Goal: Task Accomplishment & Management: Manage account settings

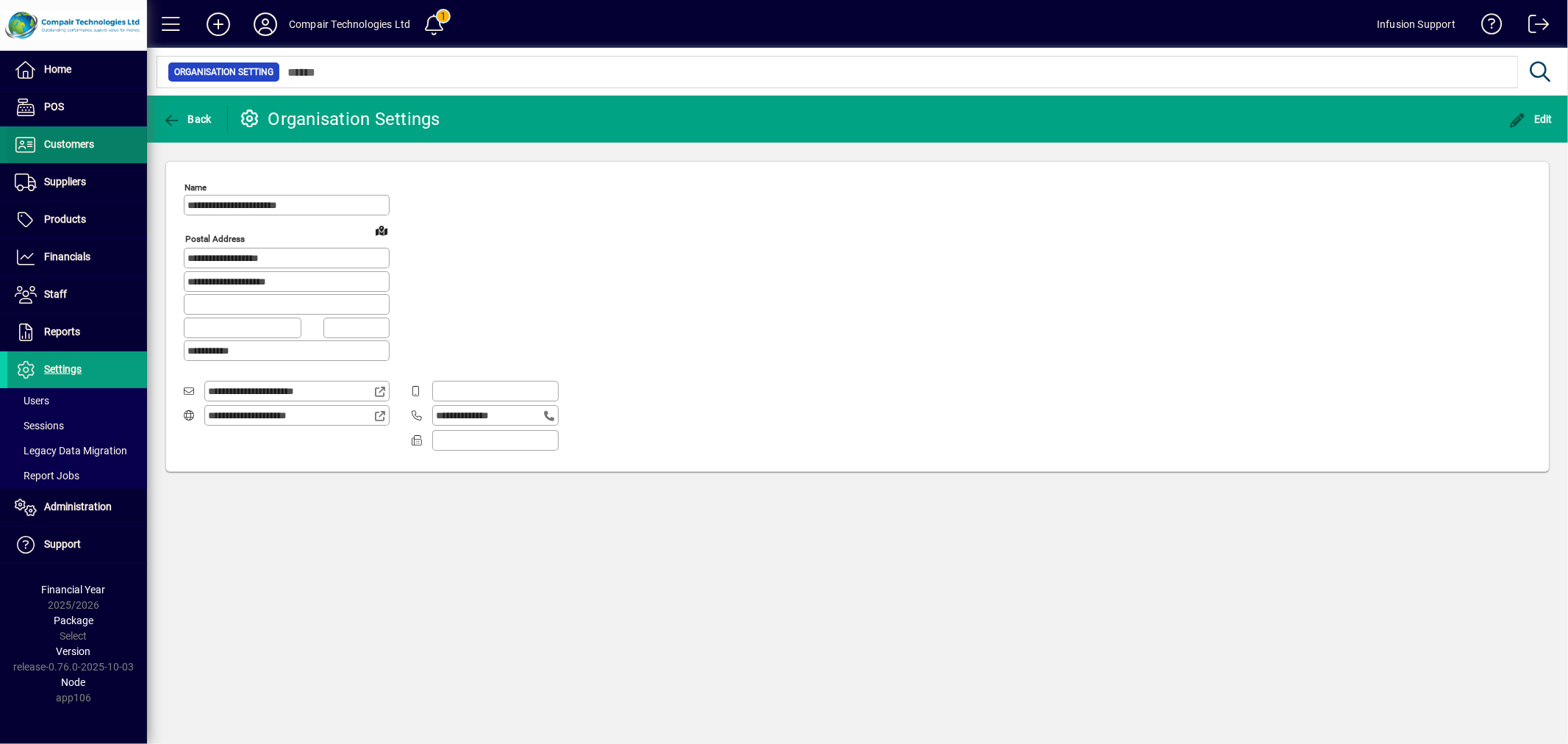
click at [91, 139] on span "Customers" at bounding box center [69, 144] width 50 height 11
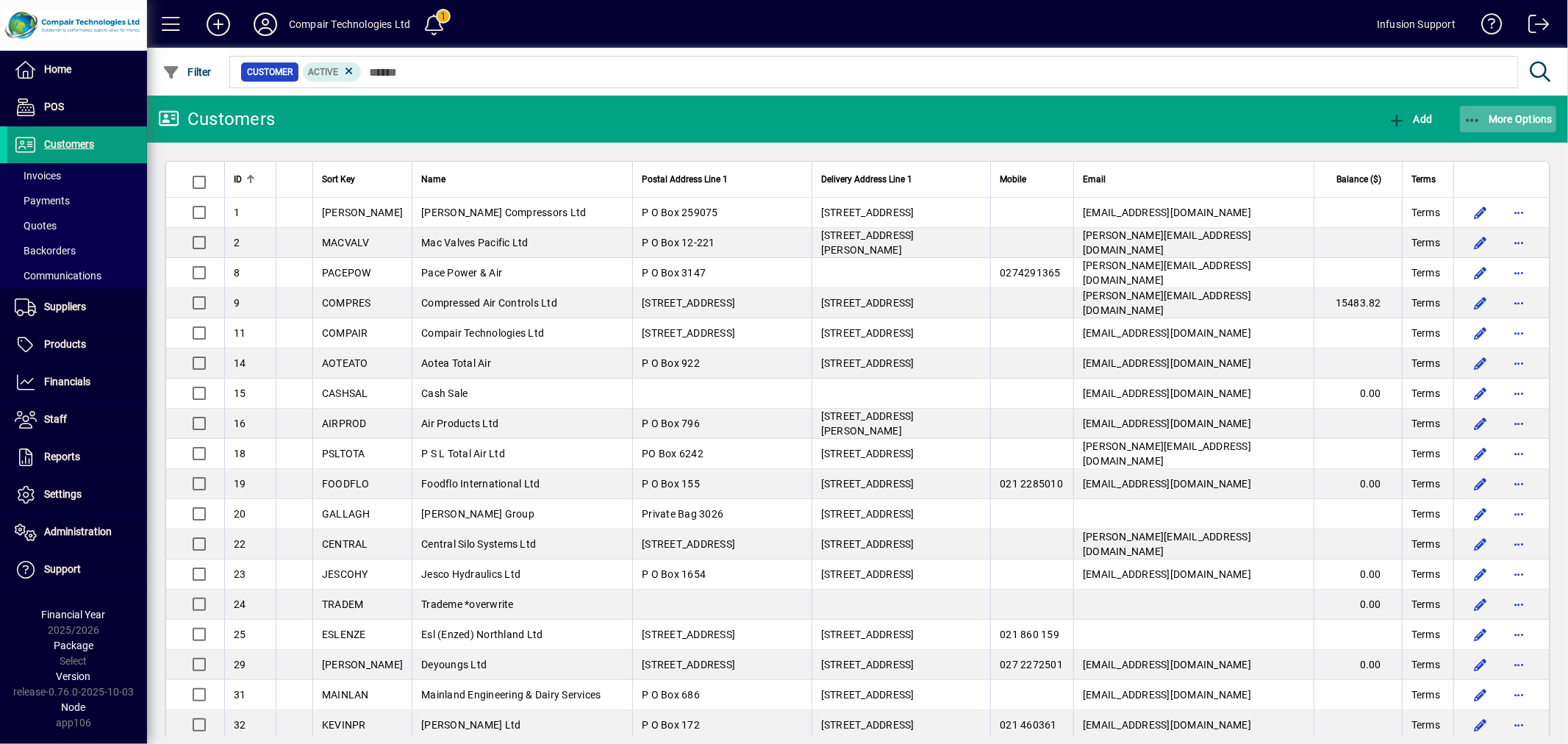
click at [1493, 117] on span "More Options" at bounding box center [1509, 118] width 90 height 11
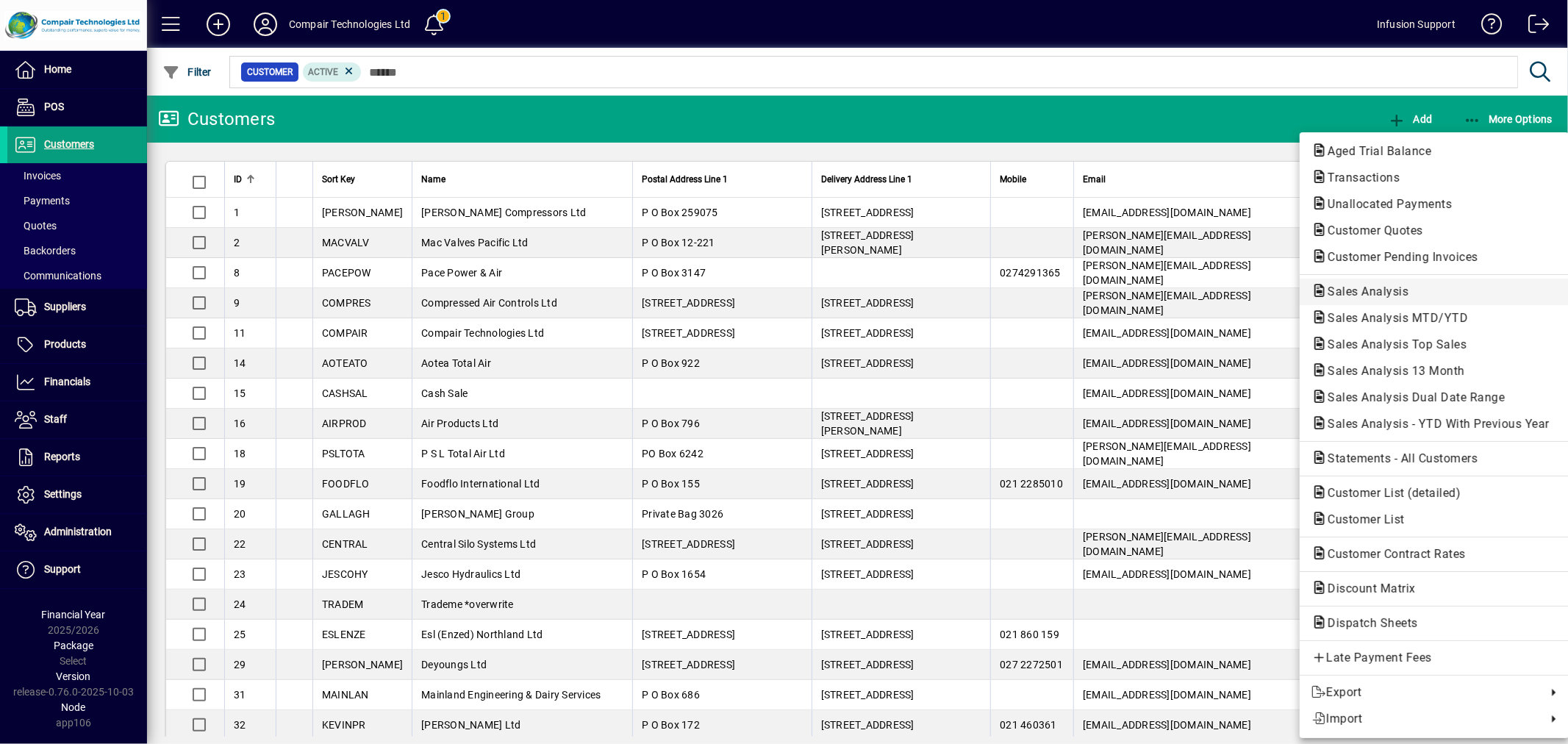
click at [1347, 294] on span "Sales Analysis" at bounding box center [1363, 292] width 104 height 14
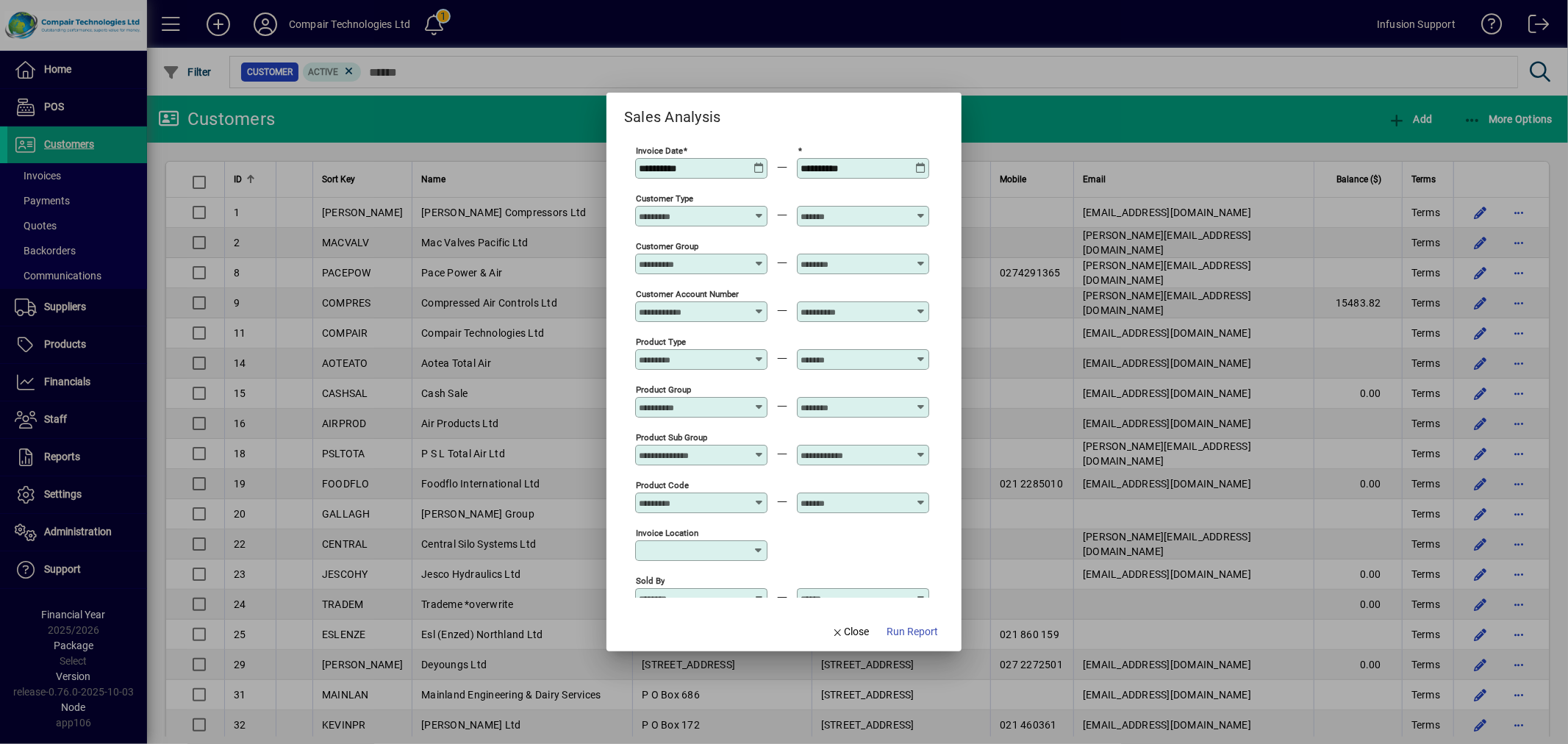
type input "**********"
click at [858, 170] on input "*****" at bounding box center [855, 167] width 108 height 11
drag, startPoint x: 858, startPoint y: 170, endPoint x: 768, endPoint y: 144, distance: 93.7
click at [768, 144] on div "**********" at bounding box center [782, 167] width 295 height 48
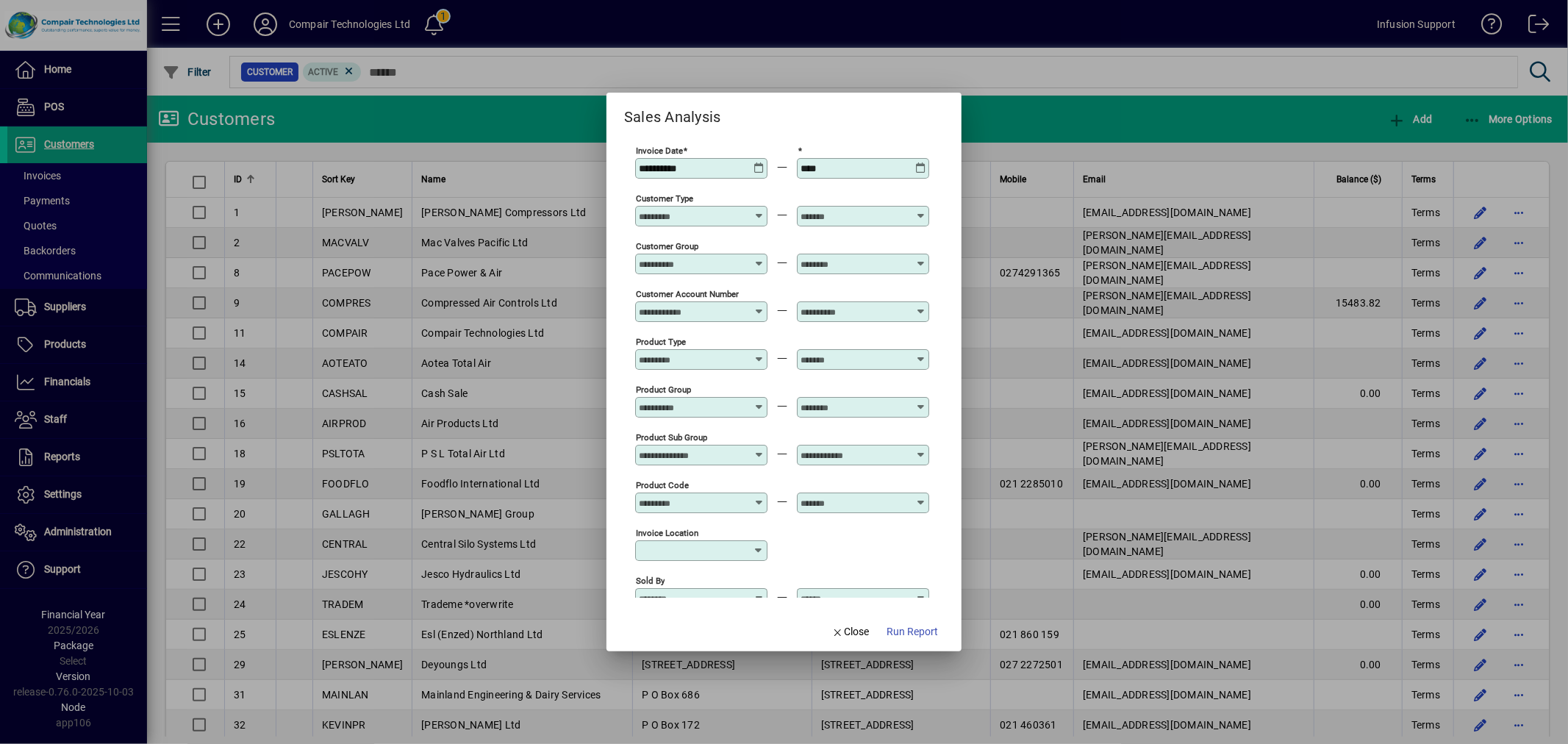
type input "**********"
click at [847, 546] on div "Invoice location" at bounding box center [782, 549] width 295 height 48
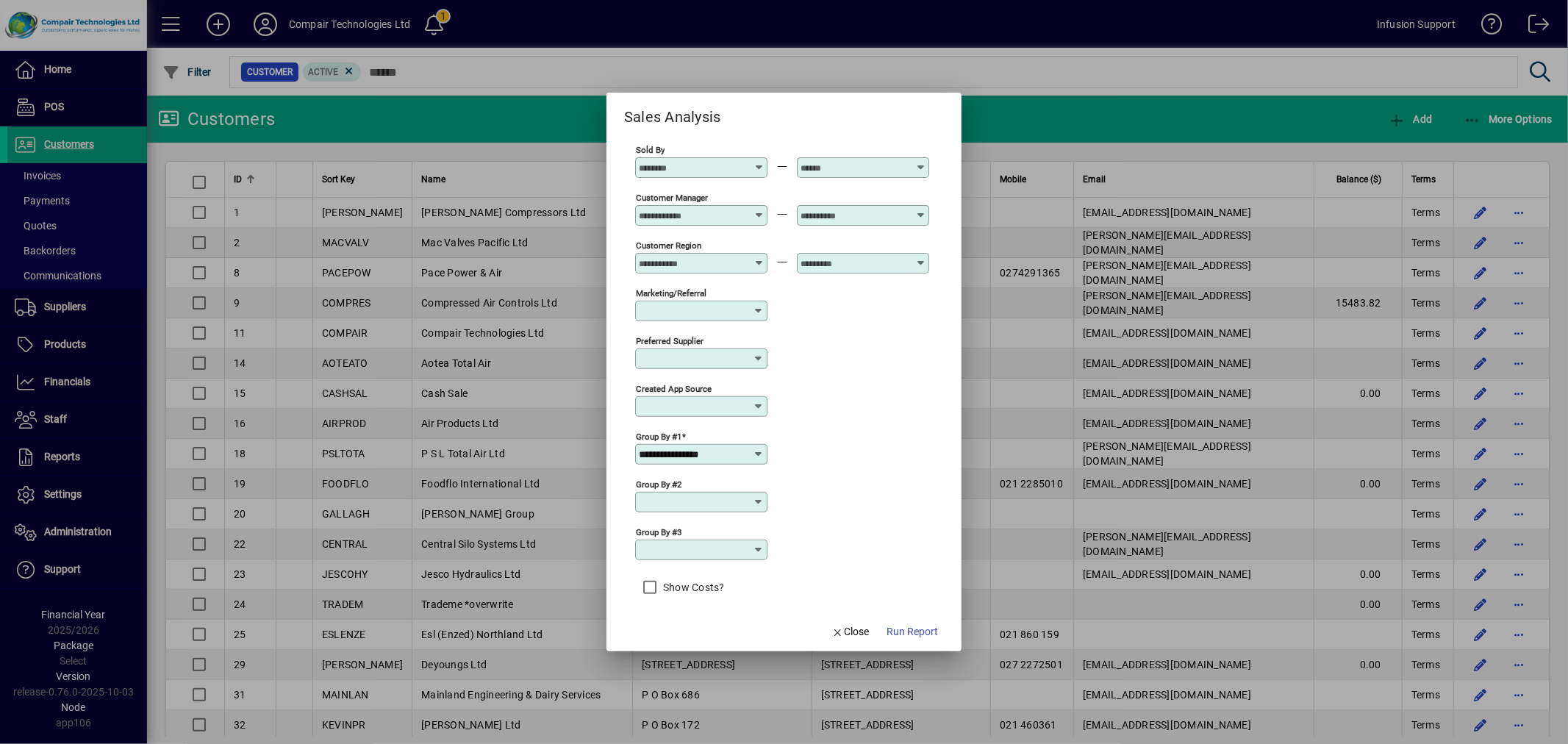
scroll to position [450, 0]
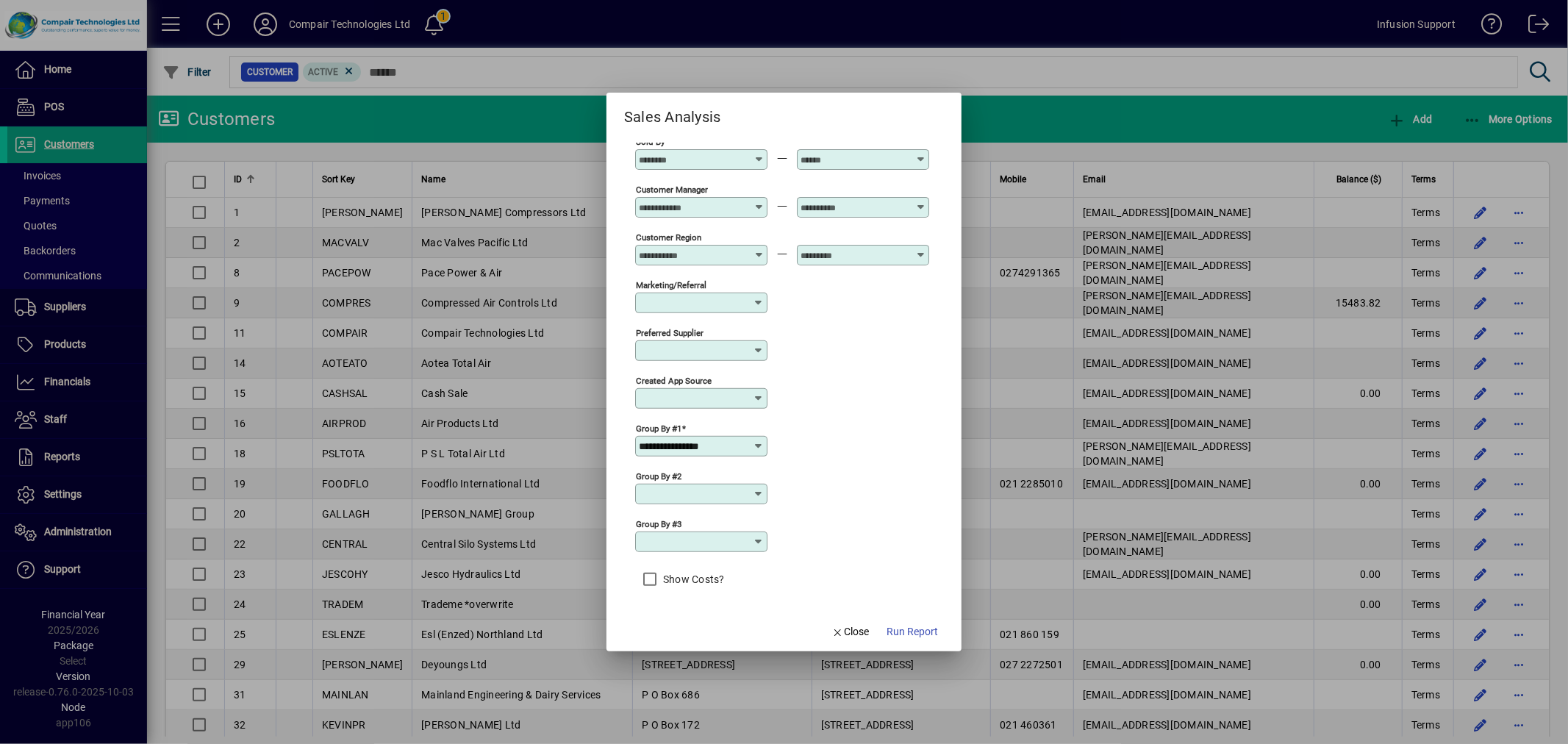
click at [758, 444] on icon at bounding box center [758, 445] width 11 height 11
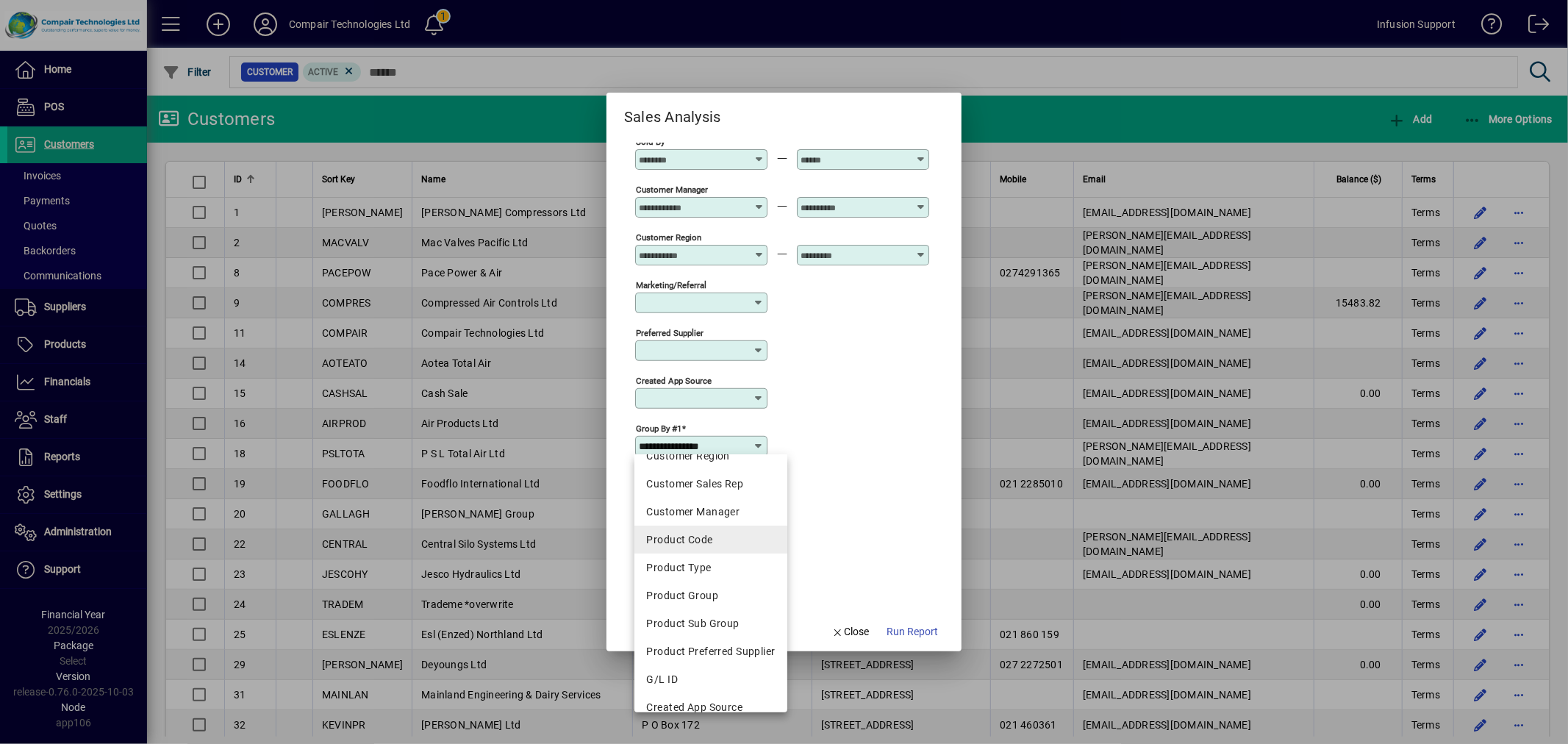
scroll to position [244, 0]
click at [700, 525] on mat-option "Product Code" at bounding box center [711, 538] width 153 height 28
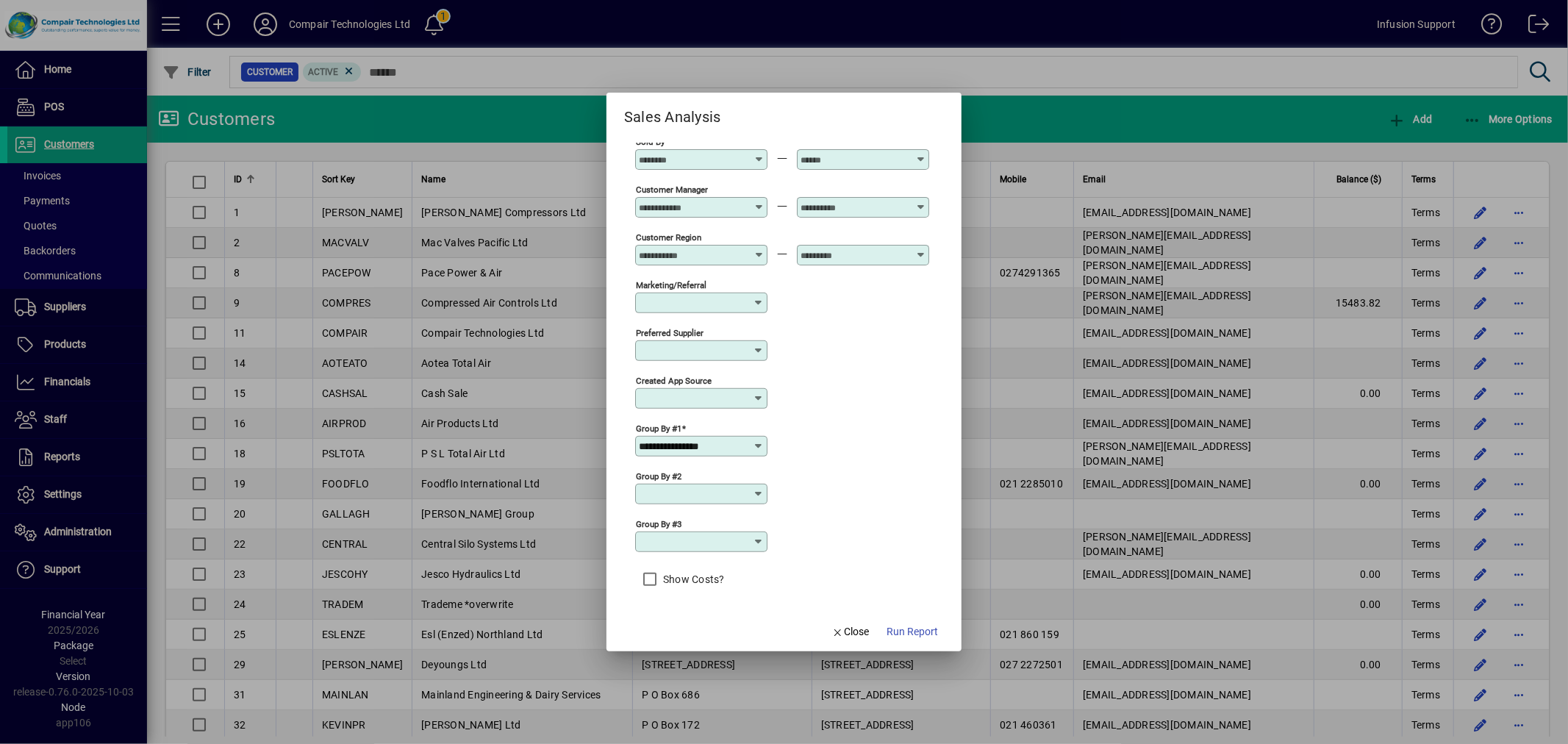
type input "**********"
click at [922, 629] on span "Run Report" at bounding box center [913, 632] width 51 height 16
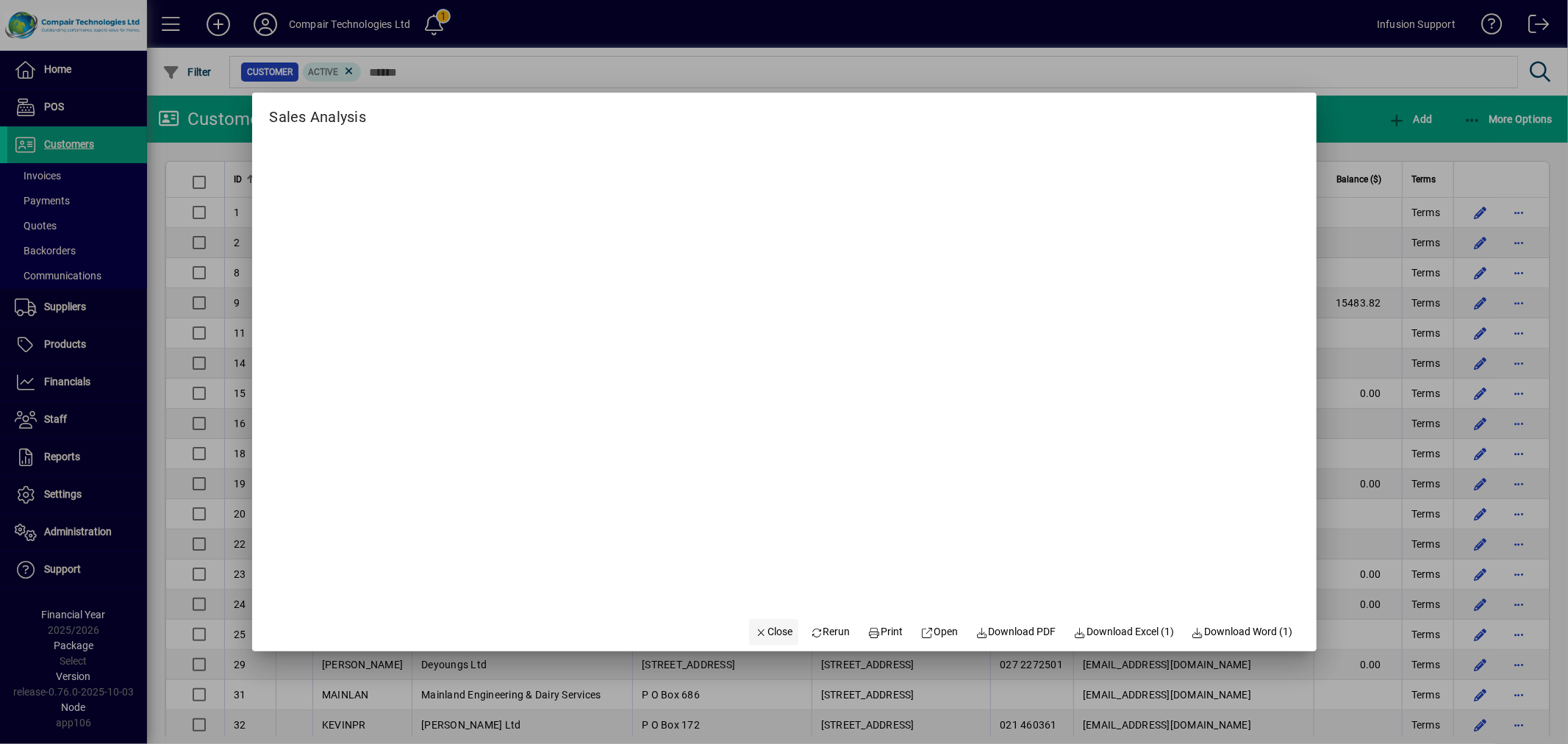
drag, startPoint x: 778, startPoint y: 621, endPoint x: 758, endPoint y: 626, distance: 20.6
click at [776, 621] on span "button" at bounding box center [774, 632] width 50 height 35
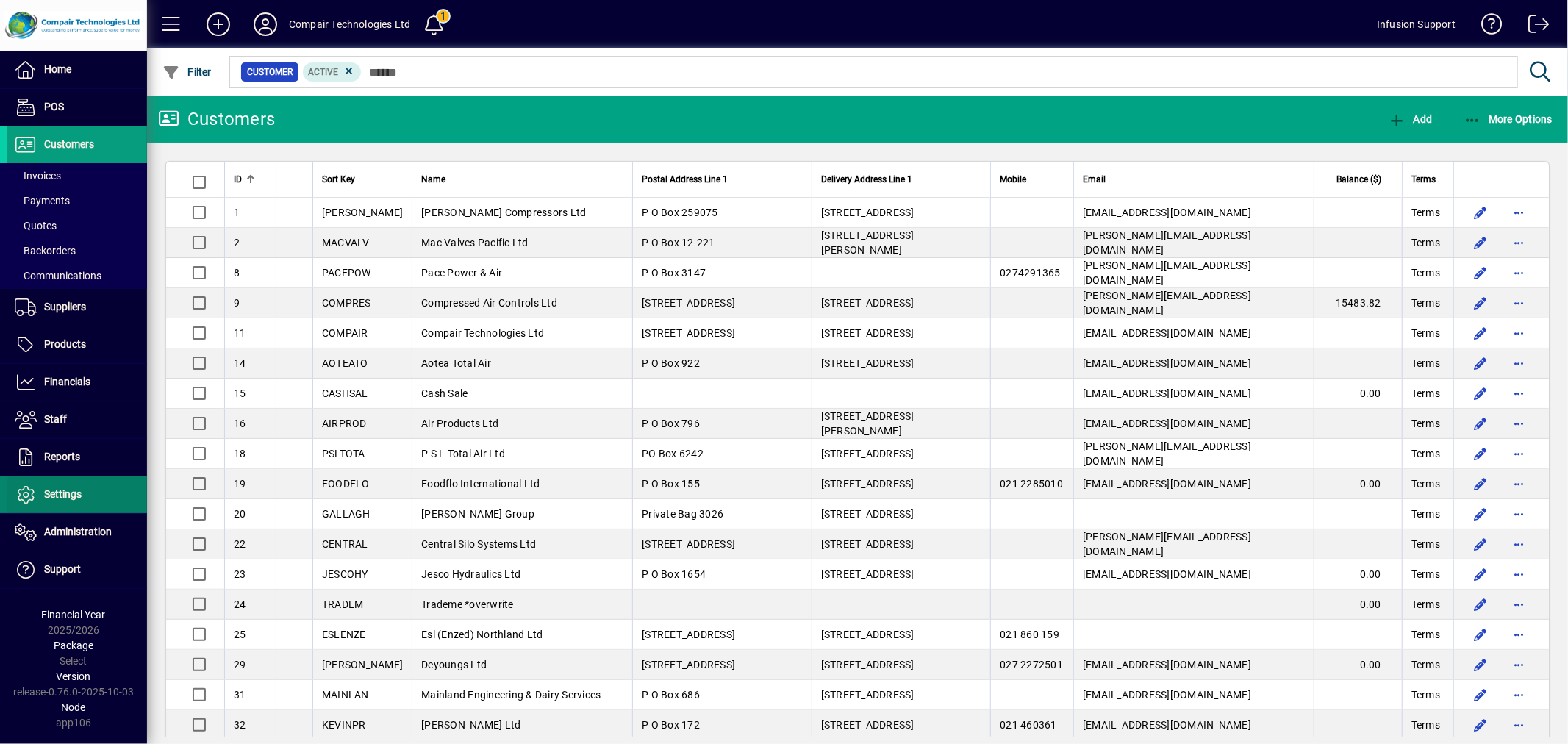
drag, startPoint x: 38, startPoint y: 502, endPoint x: 77, endPoint y: 480, distance: 44.8
click at [41, 501] on span "Settings" at bounding box center [44, 495] width 74 height 18
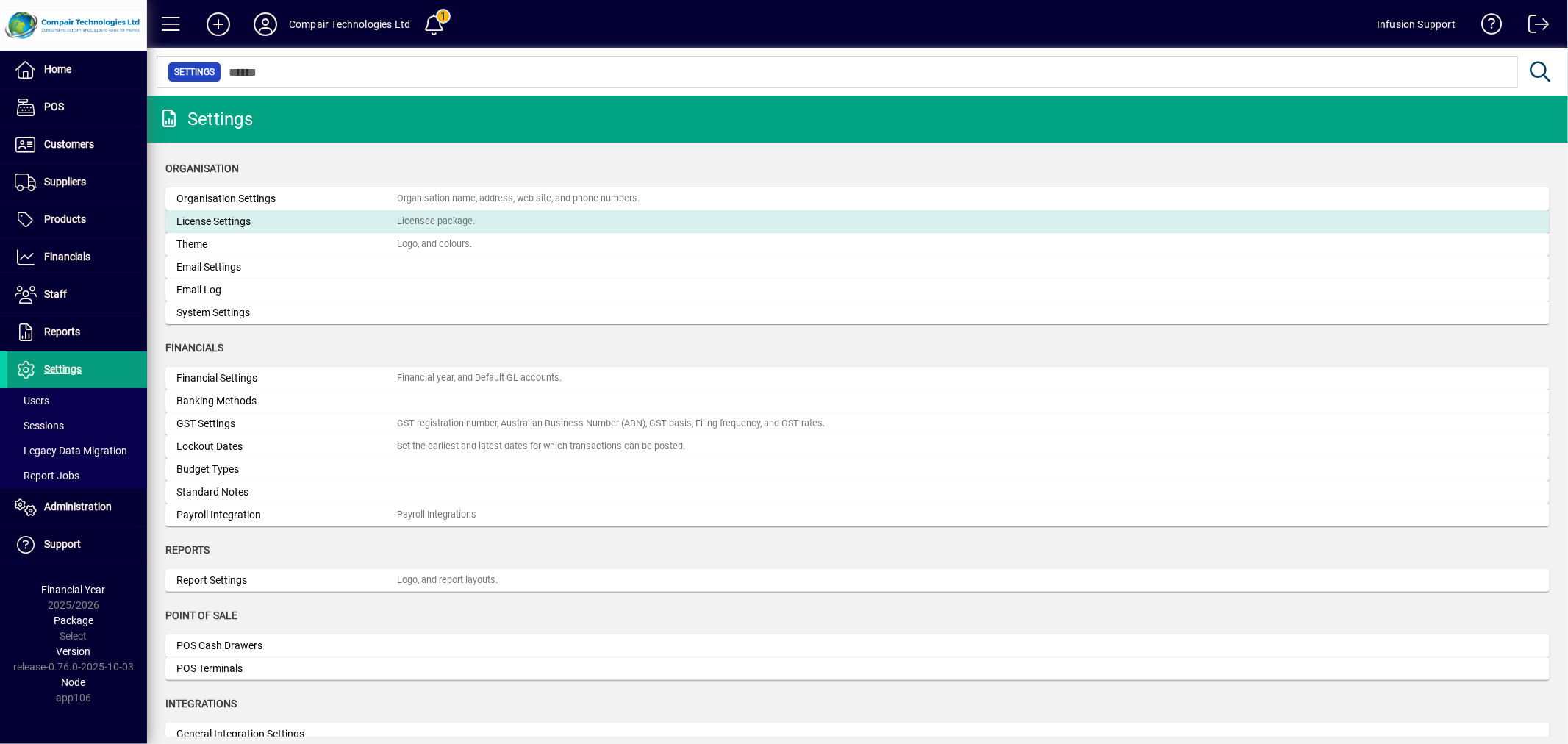
click at [241, 223] on div "License Settings" at bounding box center [287, 222] width 220 height 16
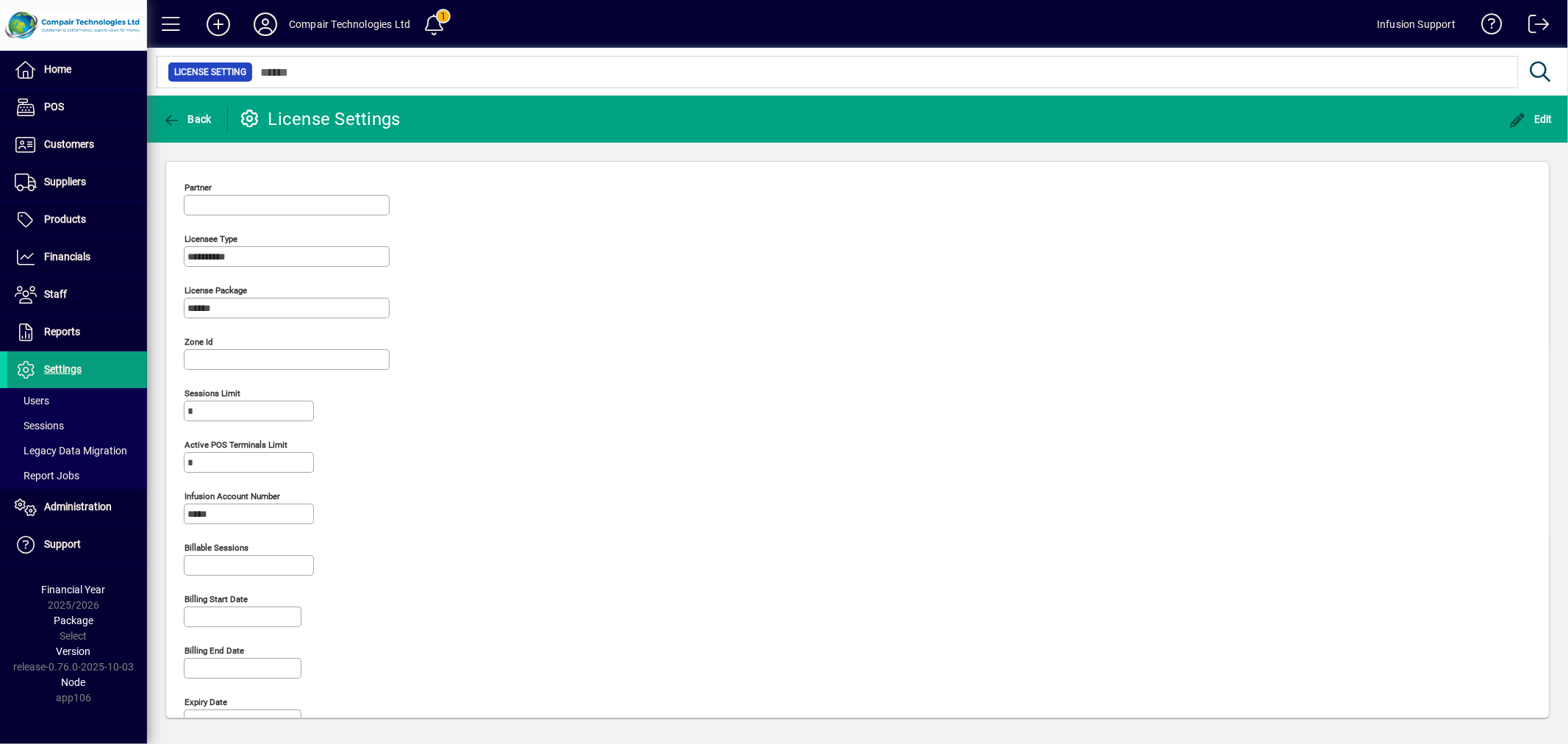
type input "**********"
click at [67, 227] on span "Products" at bounding box center [46, 219] width 78 height 18
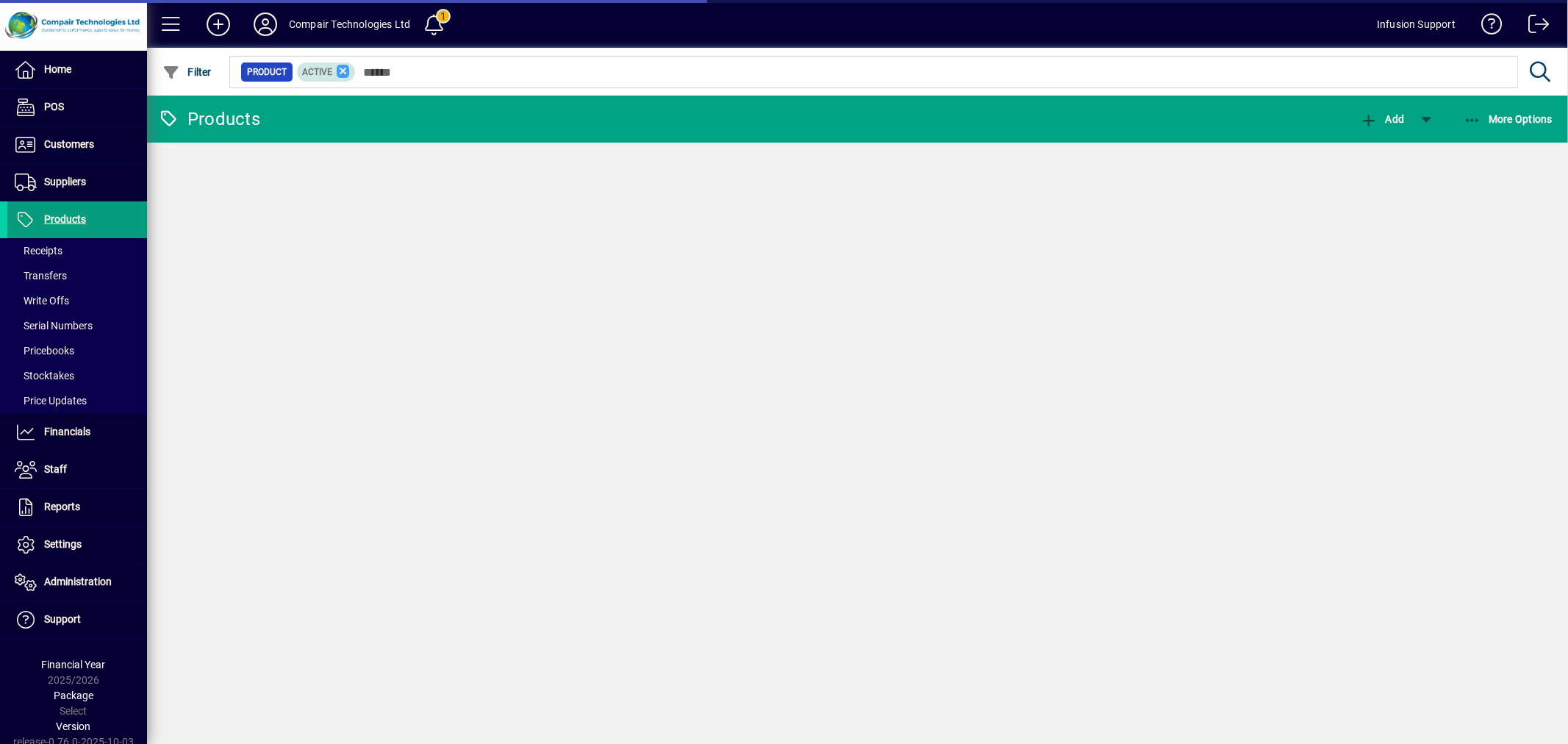
click at [341, 68] on icon at bounding box center [343, 71] width 13 height 13
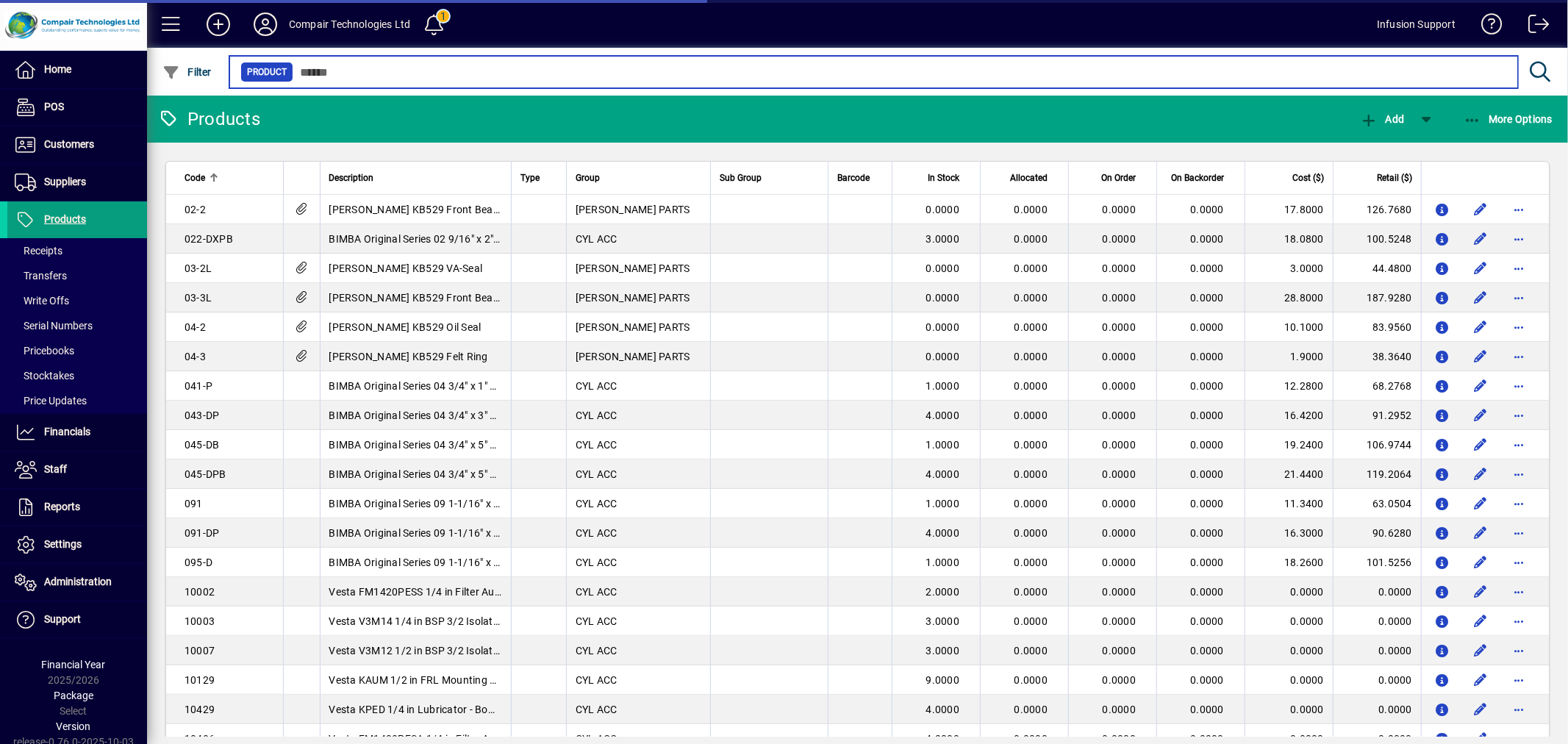
click at [341, 69] on input "text" at bounding box center [900, 71] width 1213 height 20
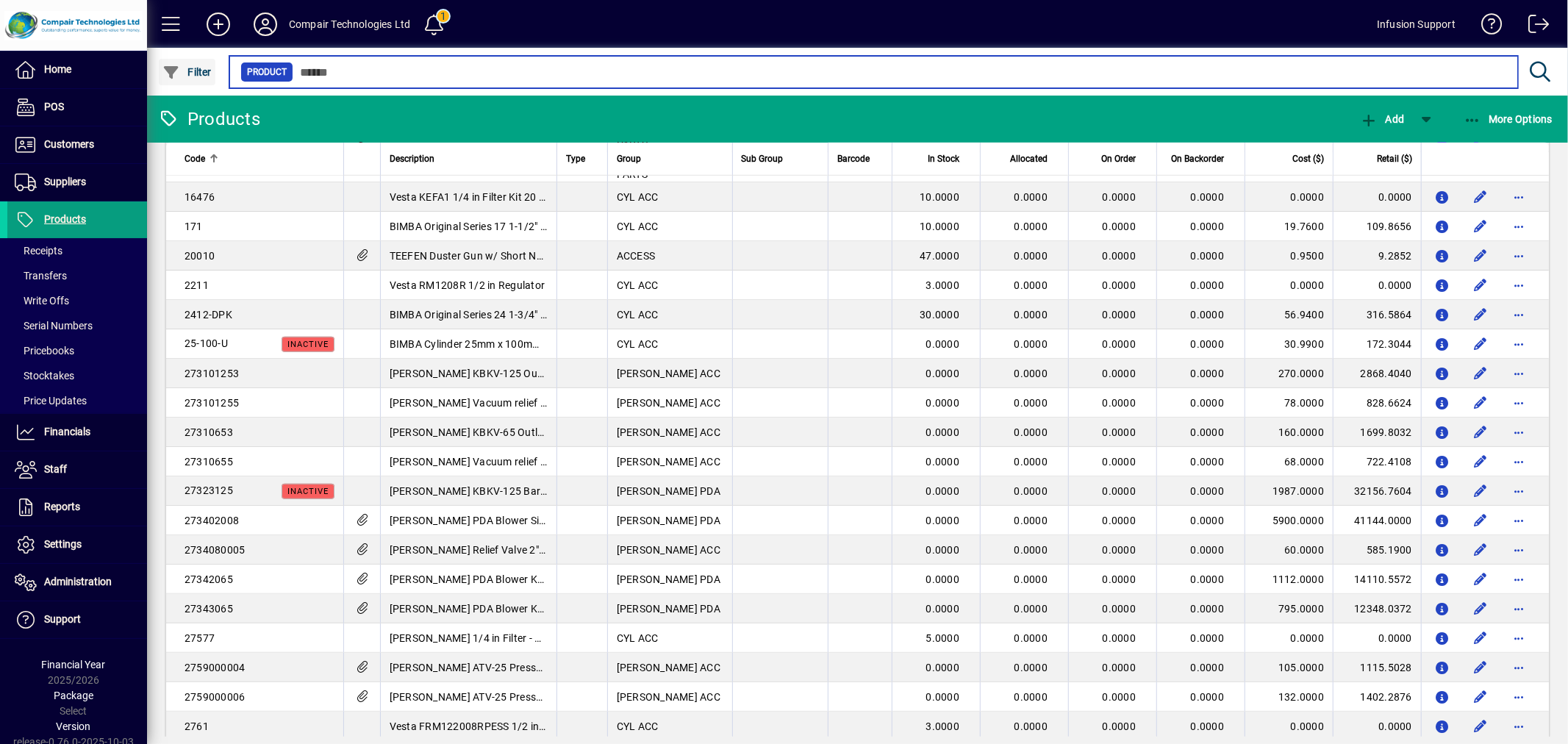
scroll to position [816, 0]
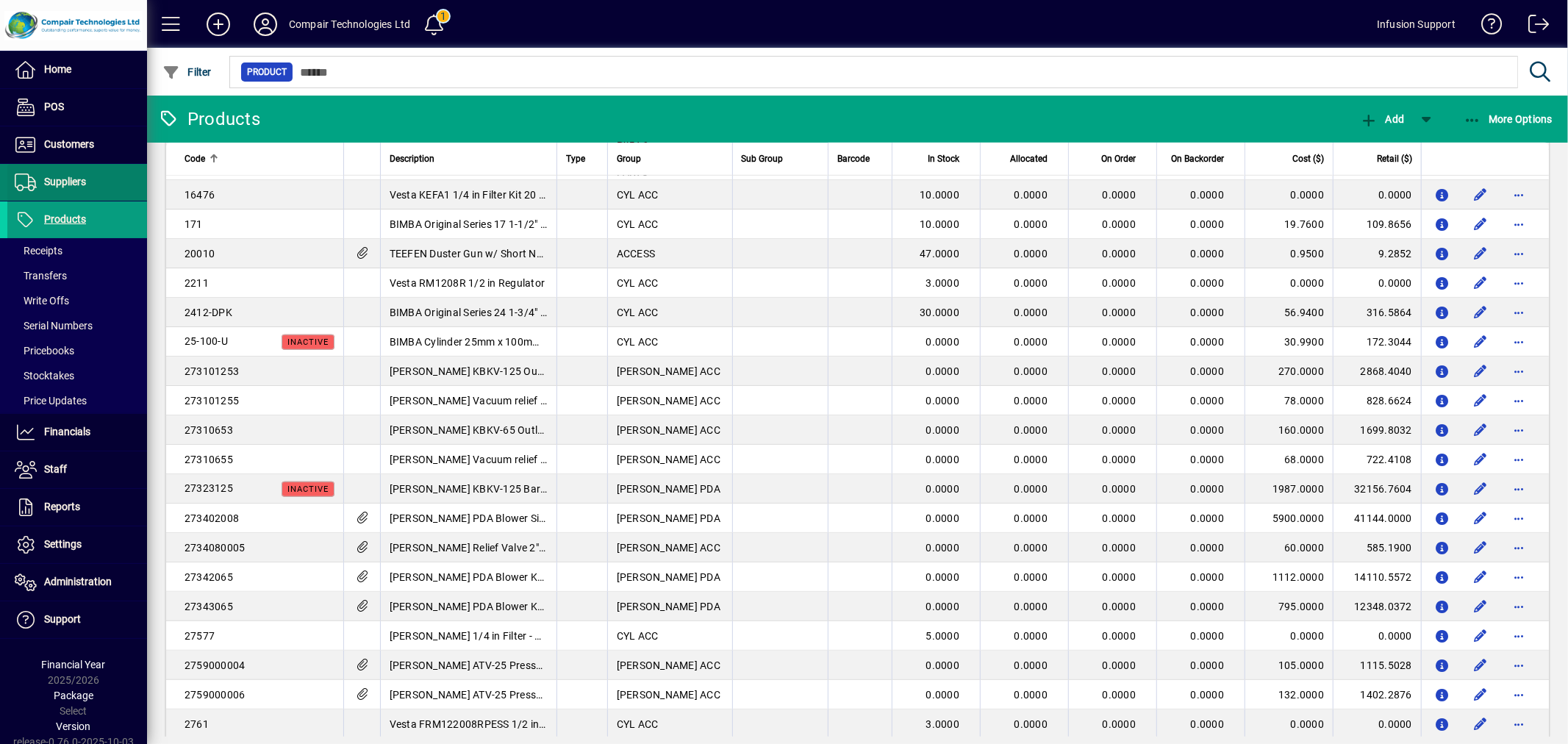
drag, startPoint x: 62, startPoint y: 145, endPoint x: 110, endPoint y: 198, distance: 71.5
click at [62, 145] on span "Customers" at bounding box center [69, 144] width 50 height 11
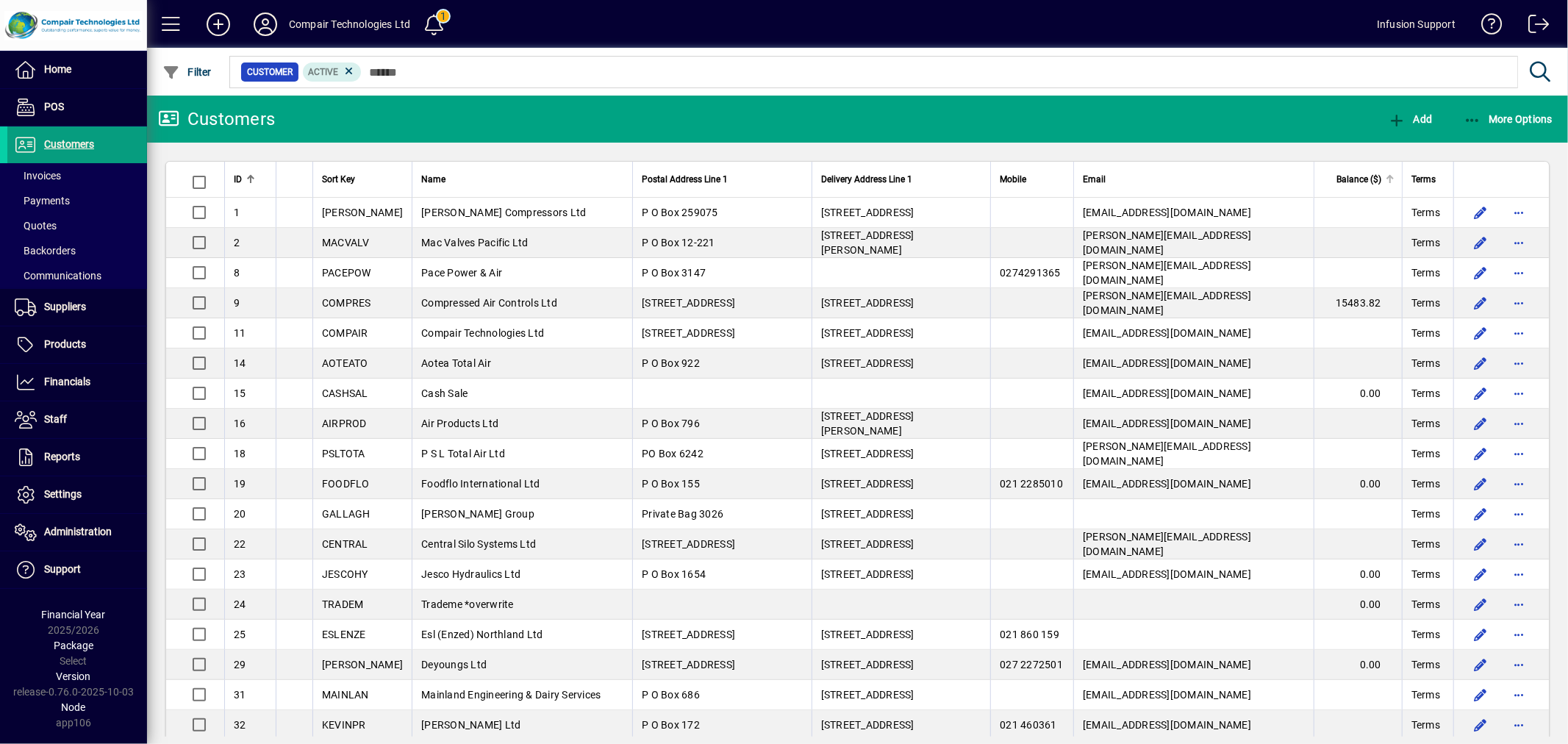
click at [1363, 176] on span "Balance ($)" at bounding box center [1359, 179] width 45 height 16
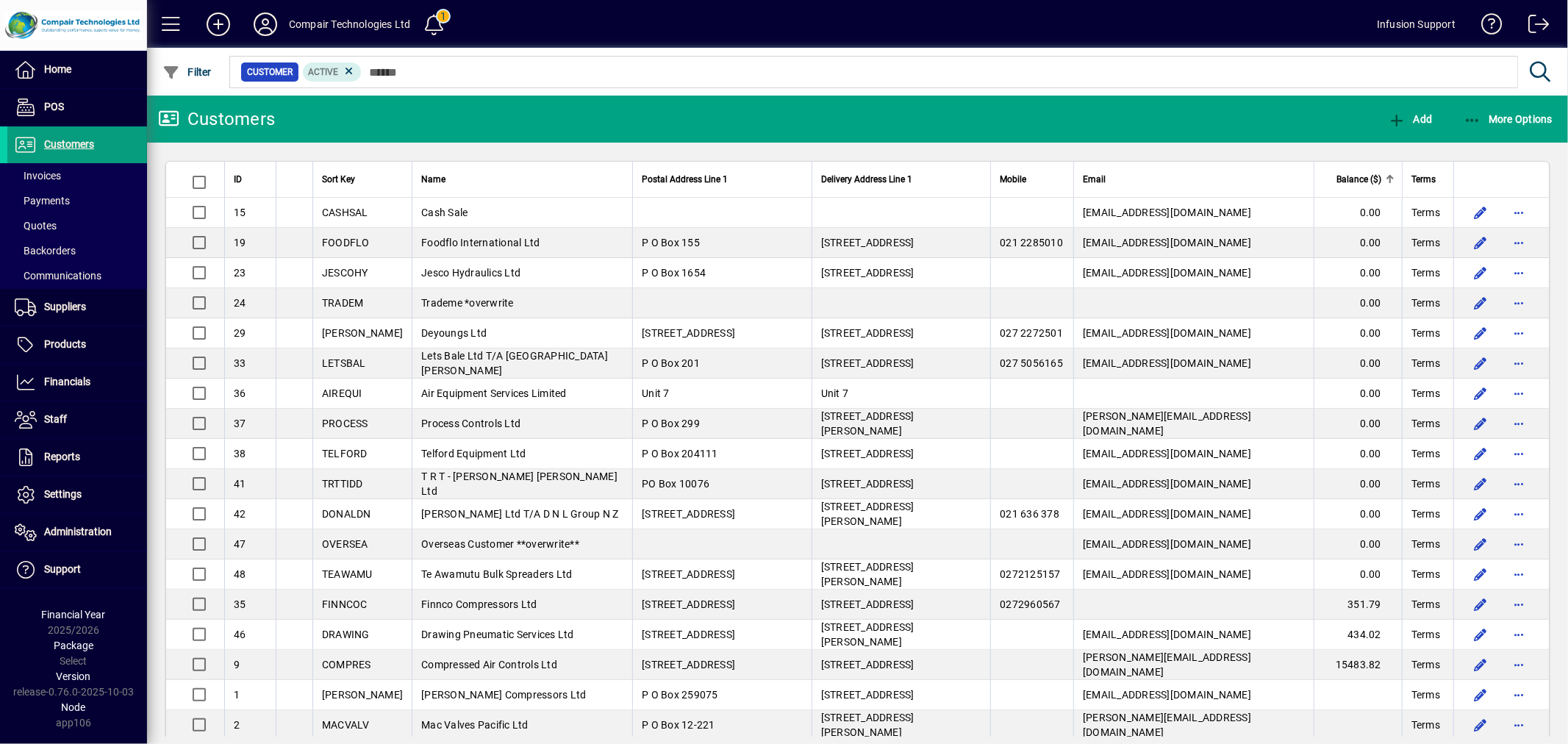
click at [1363, 176] on span "Balance ($)" at bounding box center [1359, 179] width 45 height 16
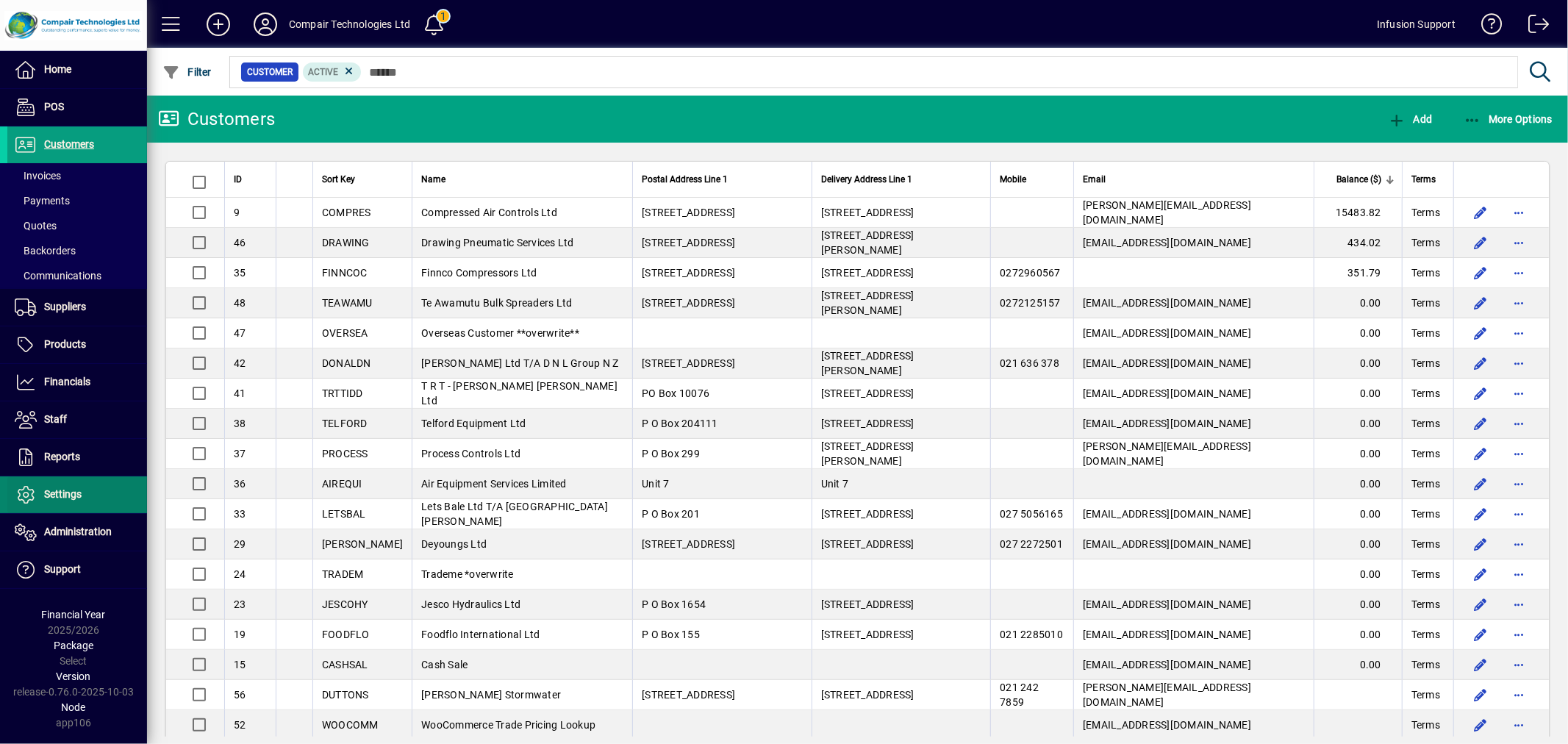
click at [78, 495] on span "Settings" at bounding box center [63, 494] width 38 height 11
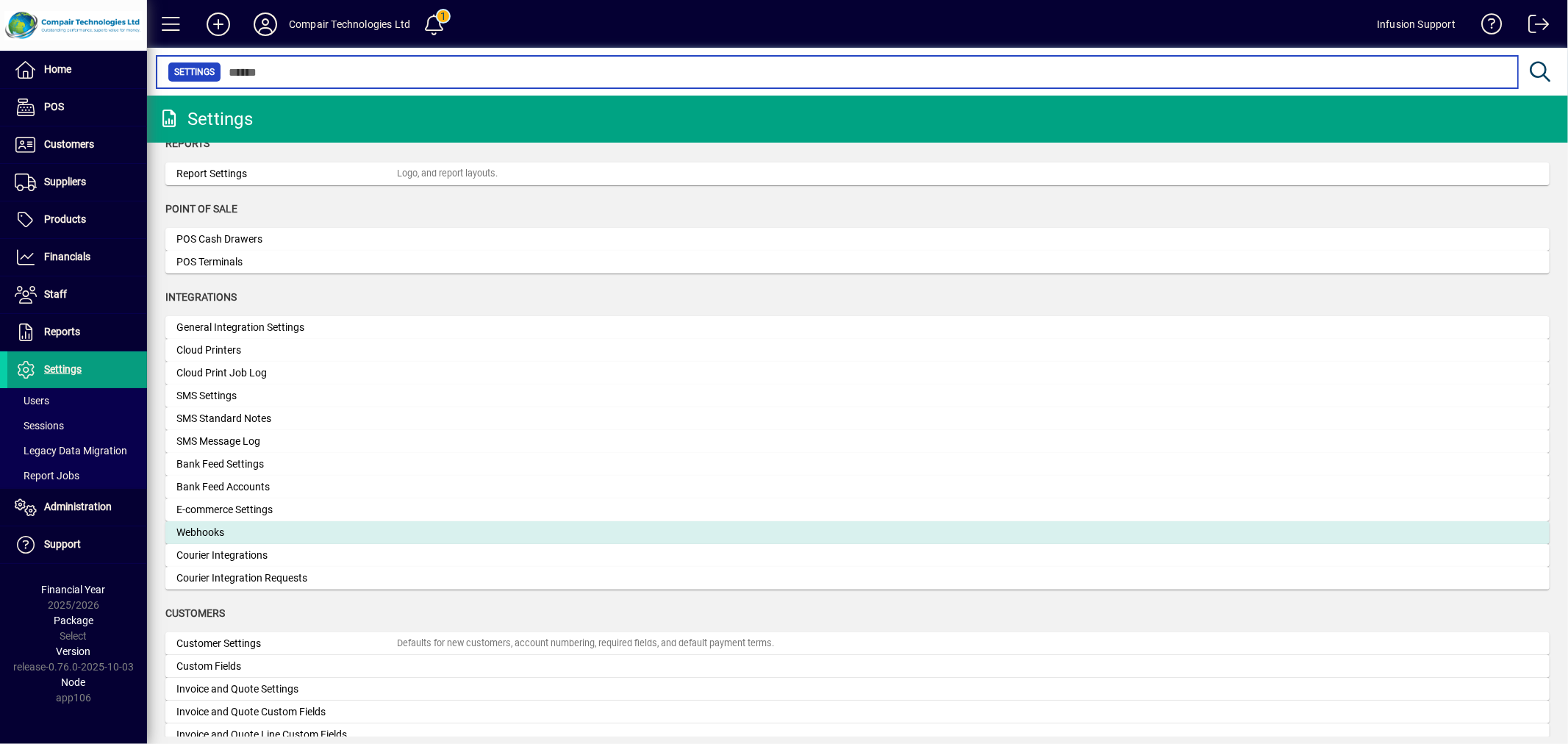
scroll to position [407, 0]
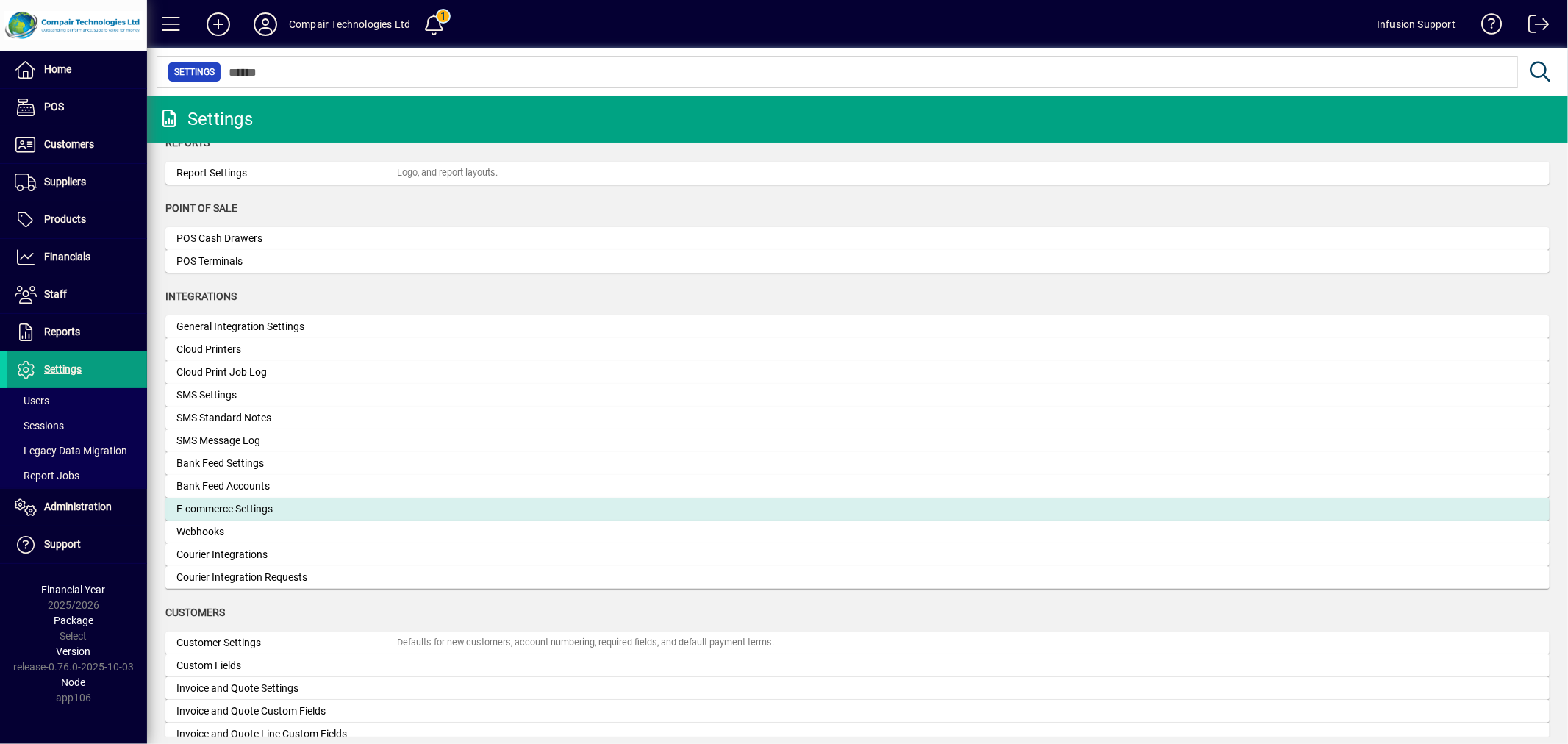
click at [230, 510] on div "E-commerce Settings" at bounding box center [287, 510] width 220 height 16
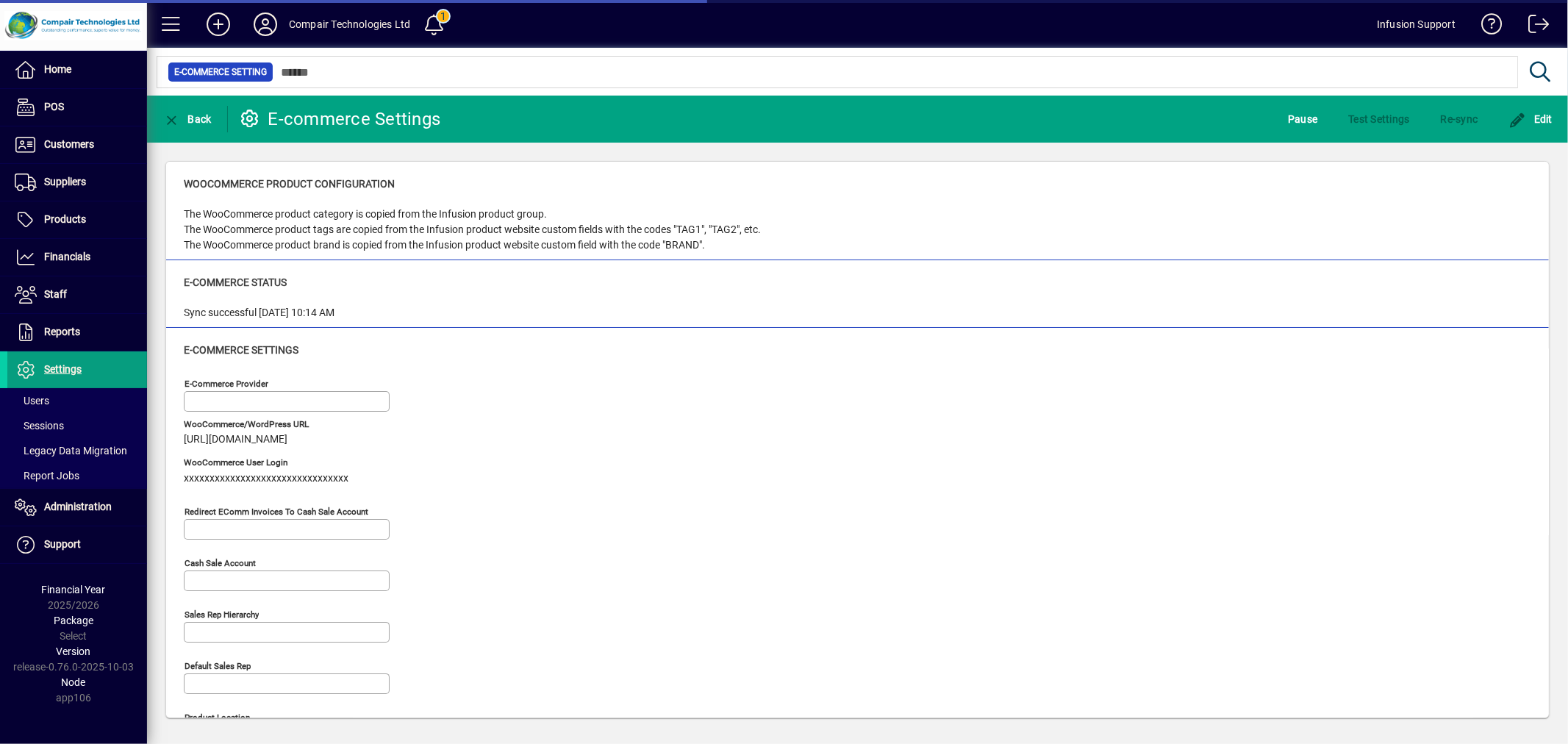
type input "**********"
type input "***"
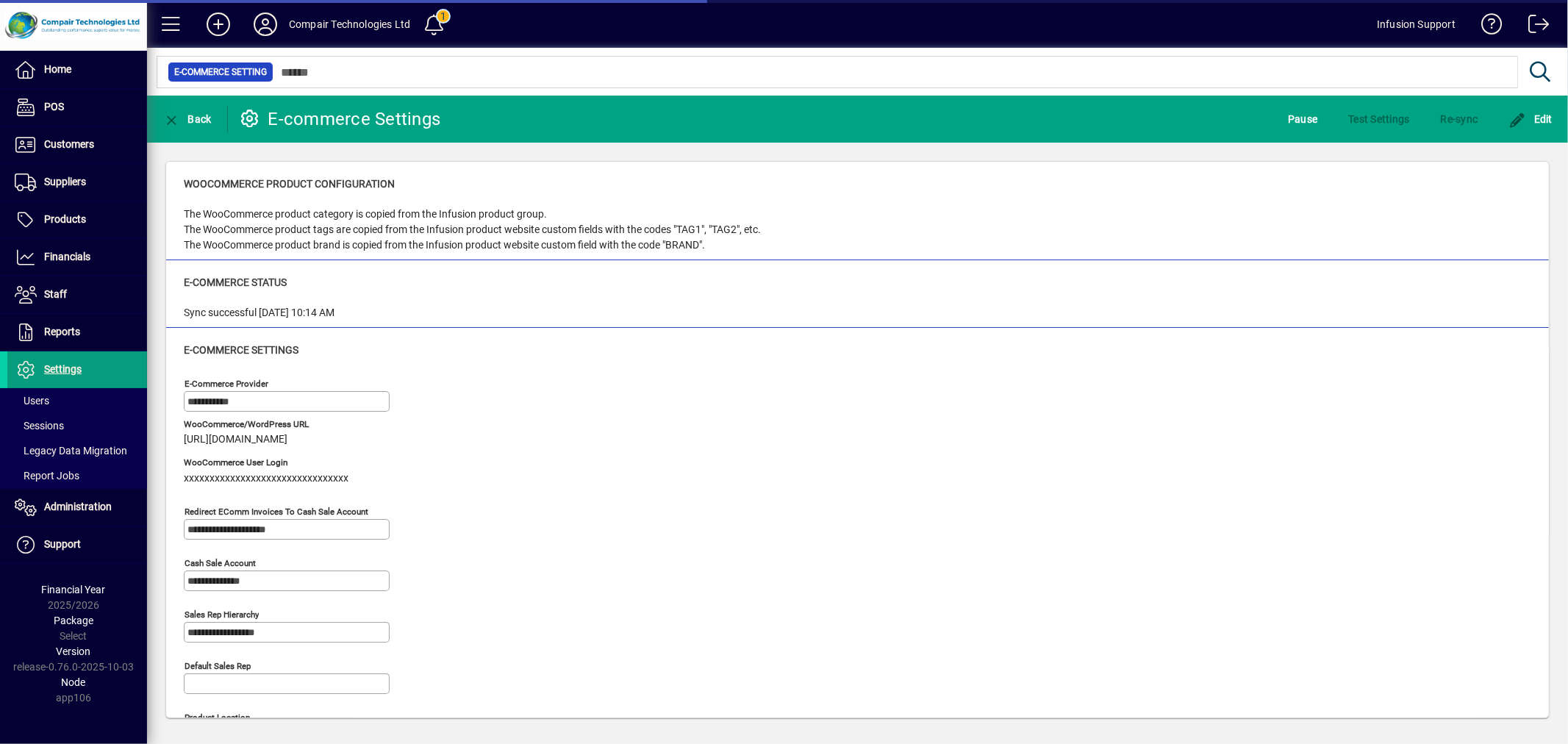
type input "**********"
click at [588, 343] on div "E-commerce Settings" at bounding box center [857, 351] width 1348 height 16
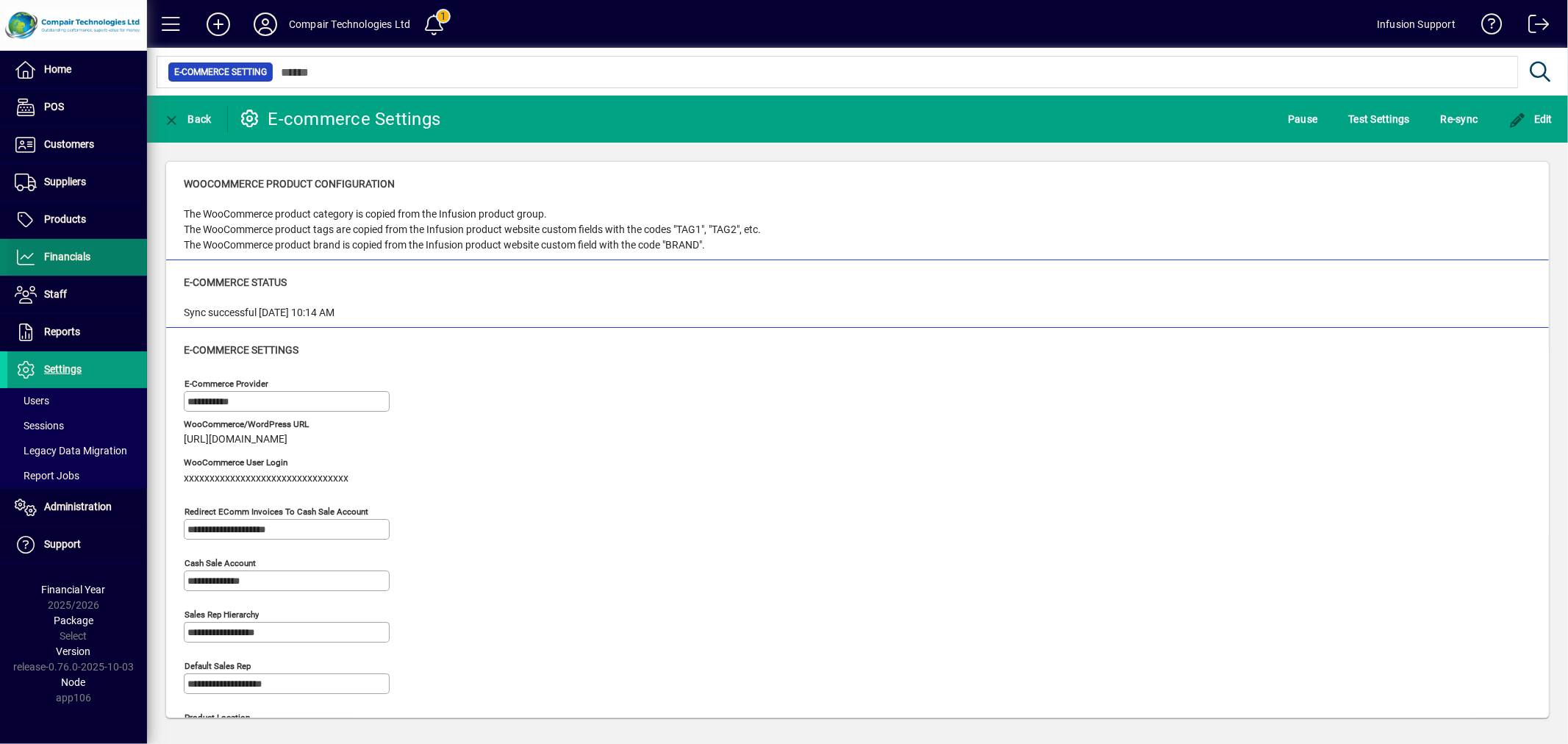
click at [86, 252] on span "Financials" at bounding box center [67, 256] width 47 height 11
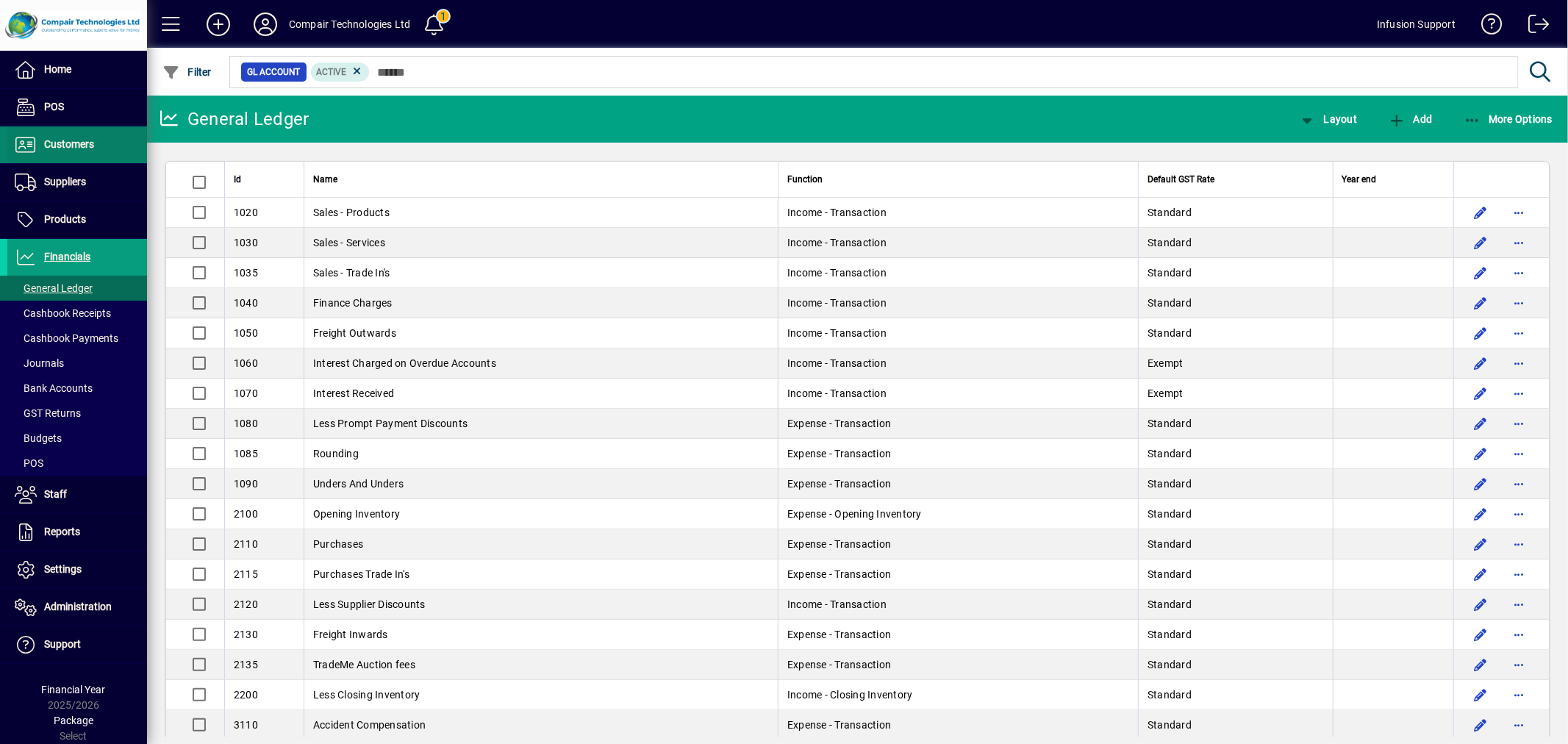
drag, startPoint x: 107, startPoint y: 157, endPoint x: 116, endPoint y: 155, distance: 9.2
click at [107, 157] on span at bounding box center [77, 145] width 139 height 35
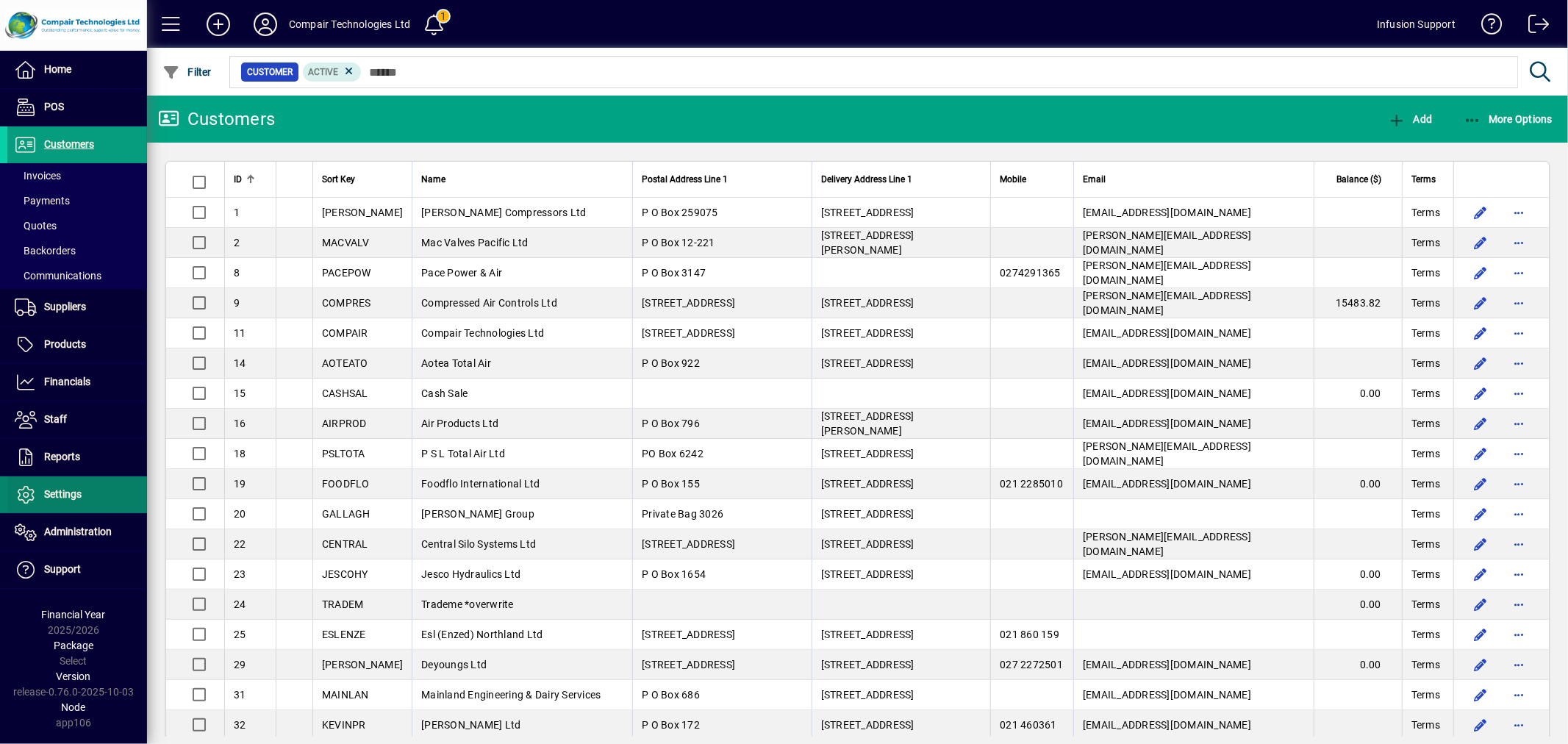
click at [74, 488] on span "Settings" at bounding box center [63, 494] width 38 height 11
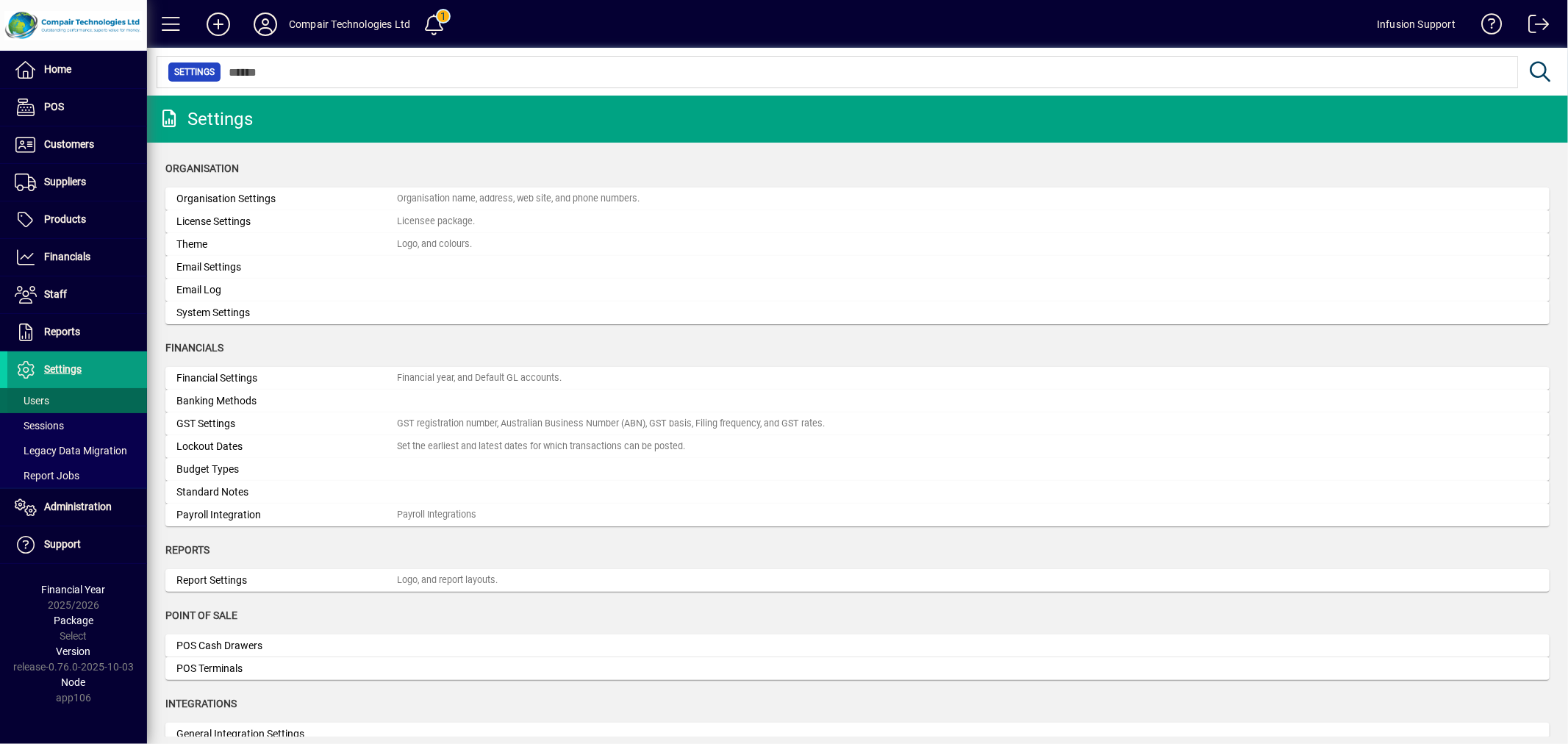
click at [69, 393] on span at bounding box center [77, 400] width 139 height 35
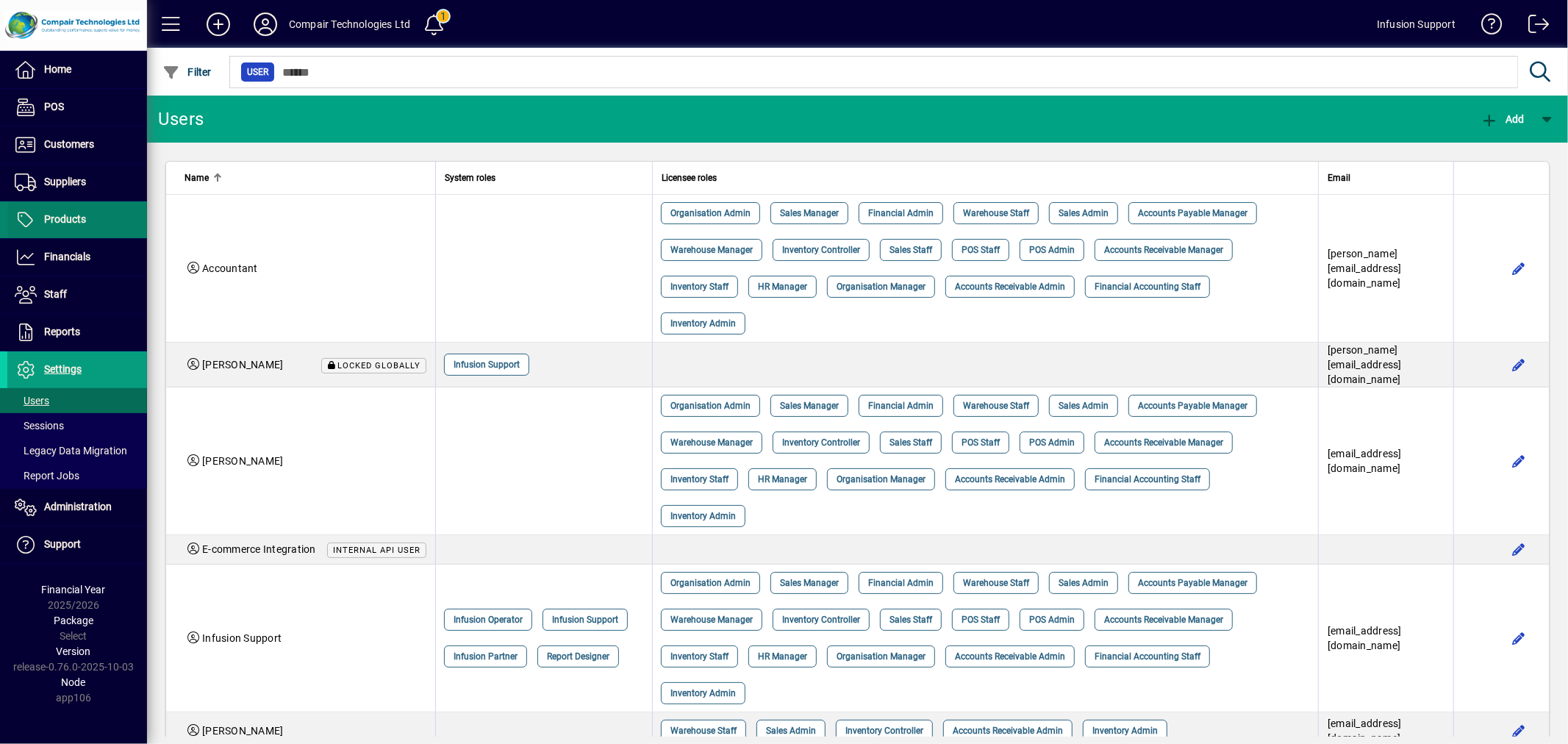
click at [91, 223] on span at bounding box center [77, 219] width 139 height 35
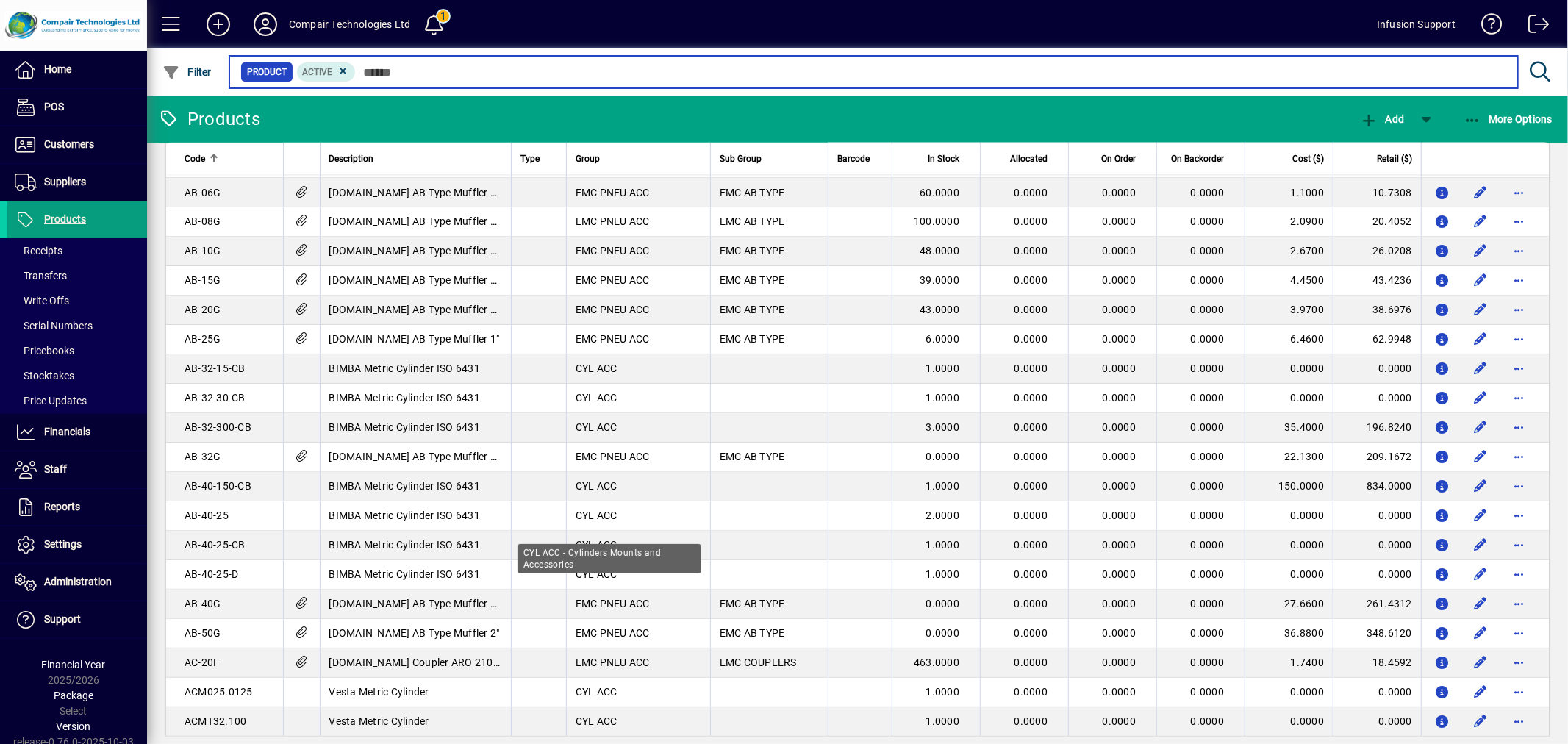
scroll to position [2284, 0]
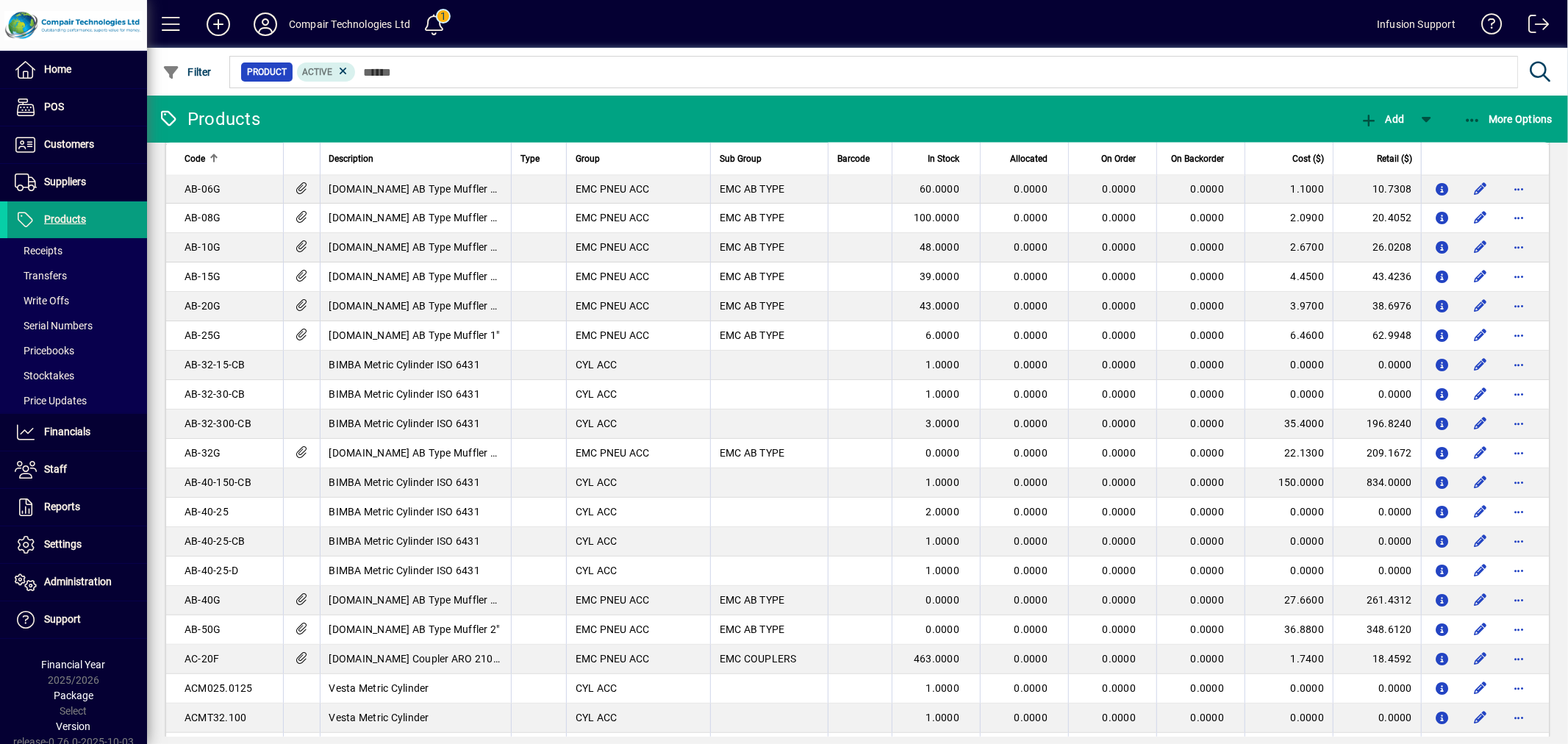
click at [855, 122] on mat-toolbar-row "Products Add More Options" at bounding box center [858, 118] width 1422 height 47
click at [347, 69] on mat-chip "Active" at bounding box center [326, 72] width 59 height 19
click at [340, 69] on icon at bounding box center [343, 71] width 13 height 13
click at [203, 63] on span "button" at bounding box center [187, 72] width 56 height 35
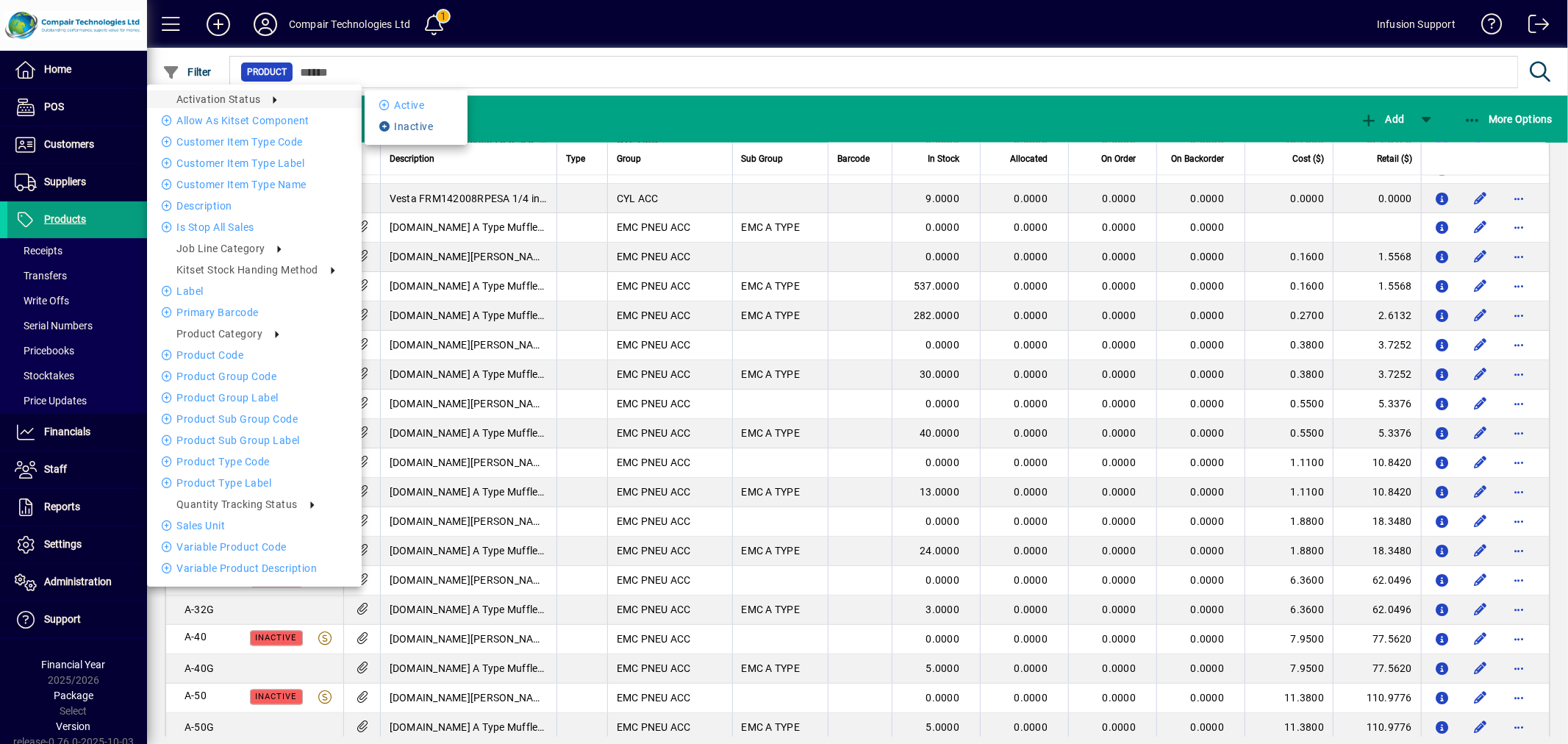
click at [416, 127] on li "Inactive" at bounding box center [416, 126] width 103 height 18
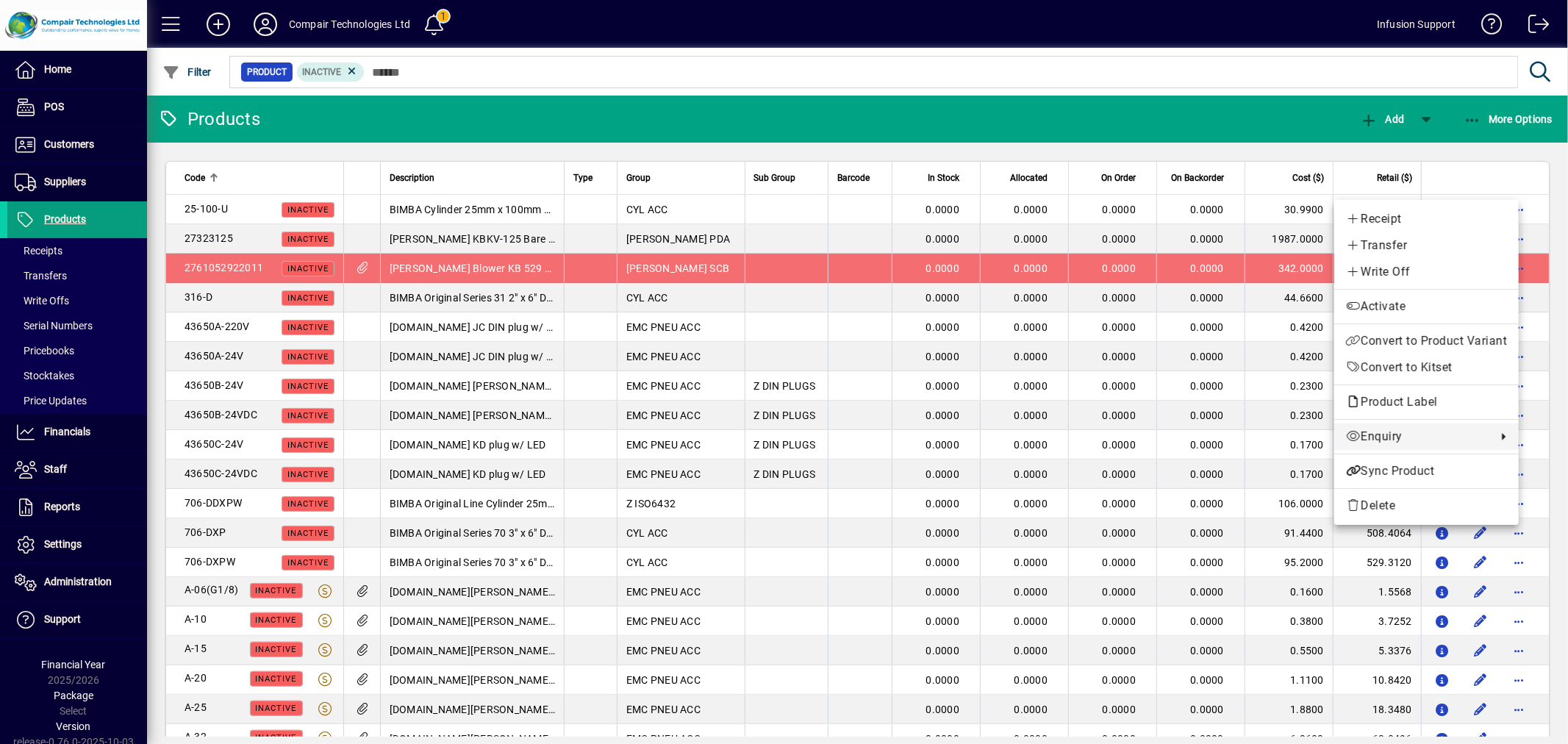
scroll to position [2284, 0]
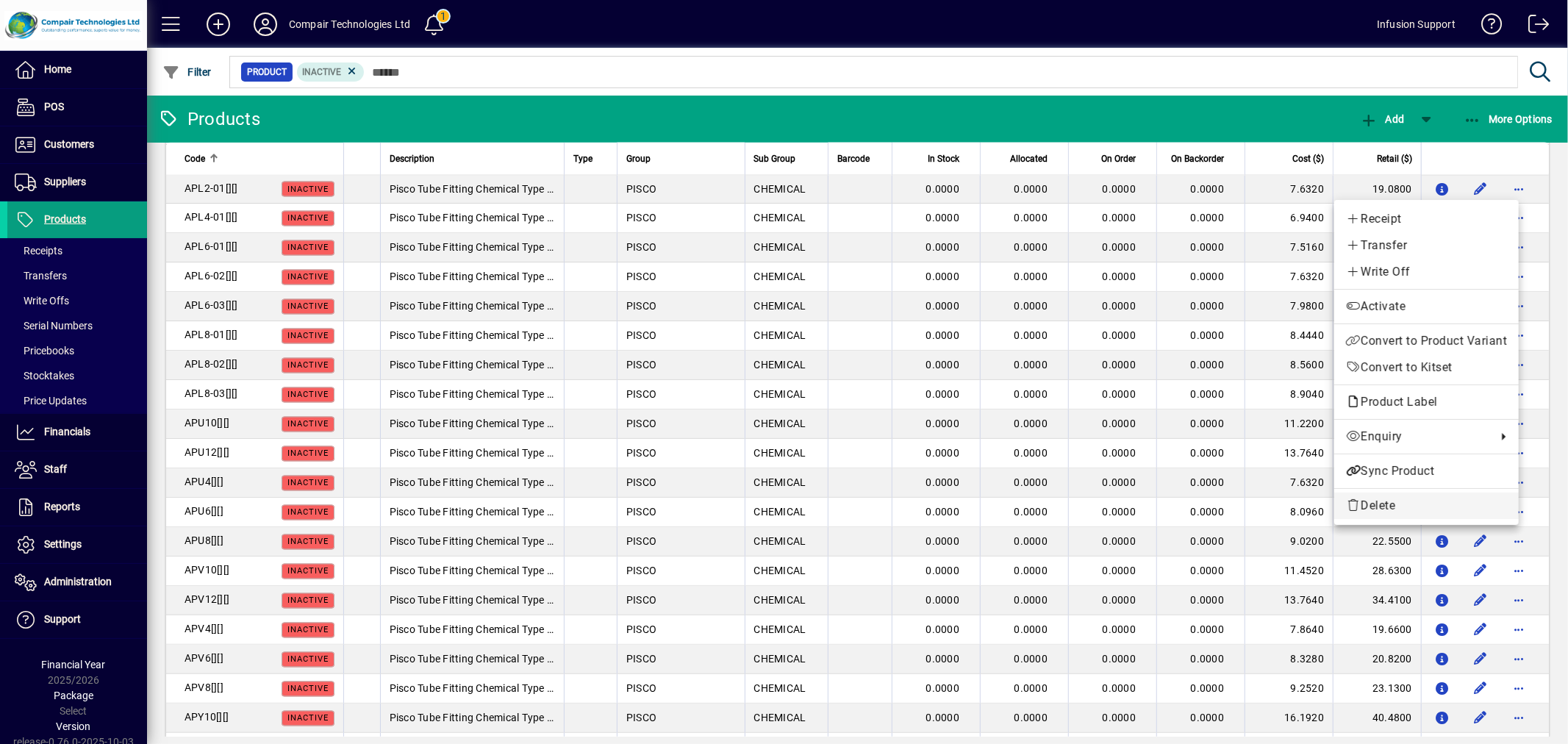
click at [1370, 505] on span "Delete" at bounding box center [1427, 506] width 161 height 18
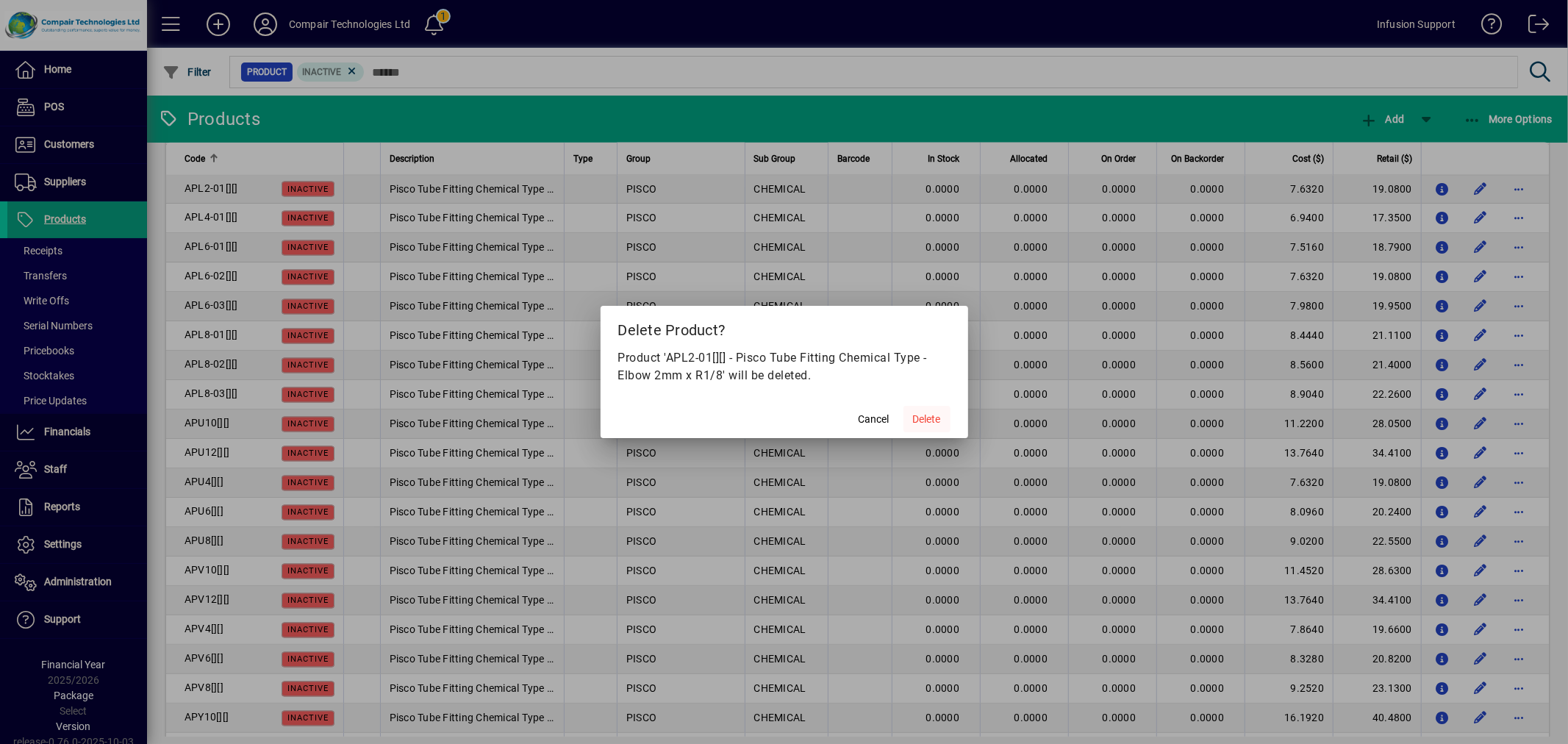
click at [935, 419] on span "Delete" at bounding box center [928, 420] width 28 height 16
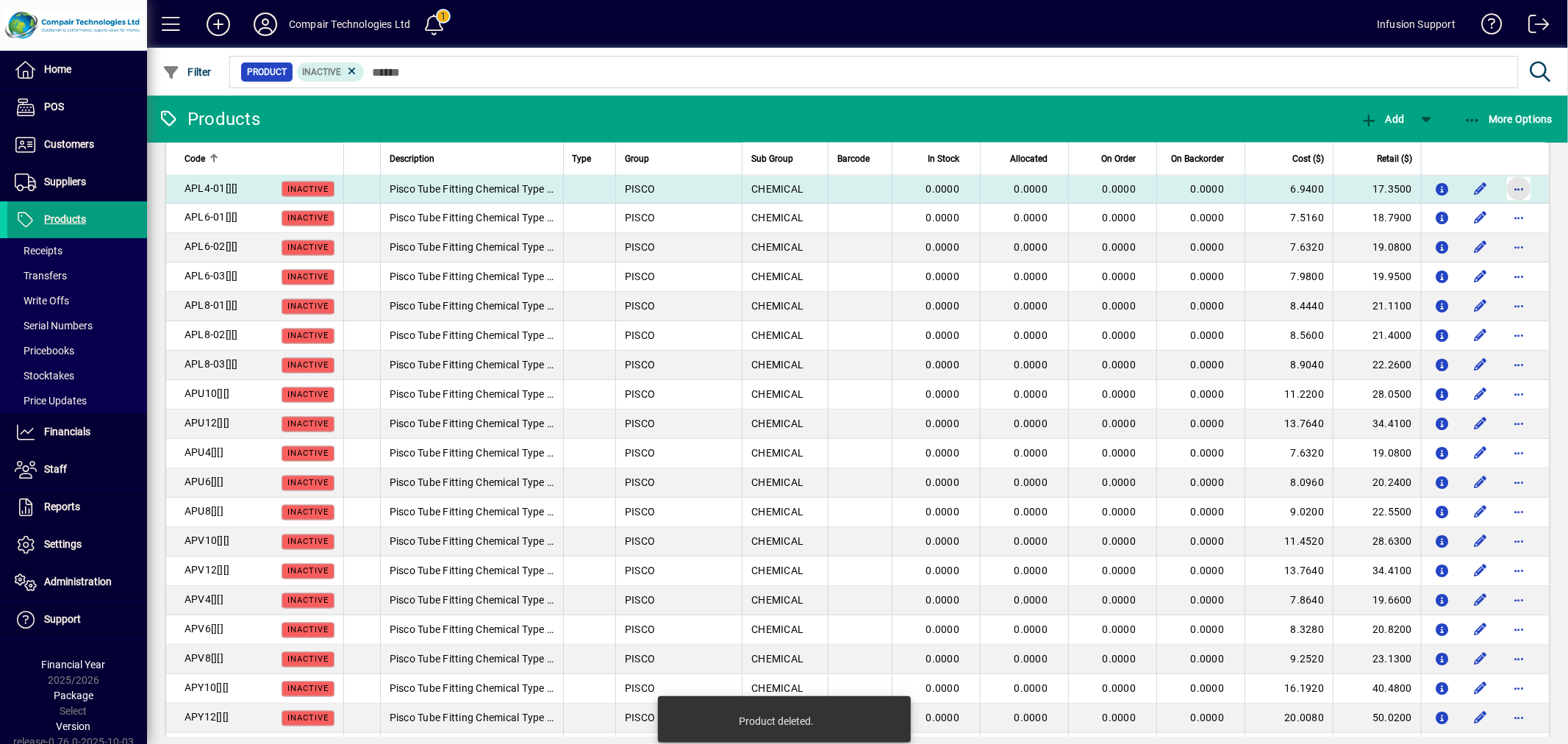
click at [1512, 190] on span "button" at bounding box center [1519, 189] width 35 height 35
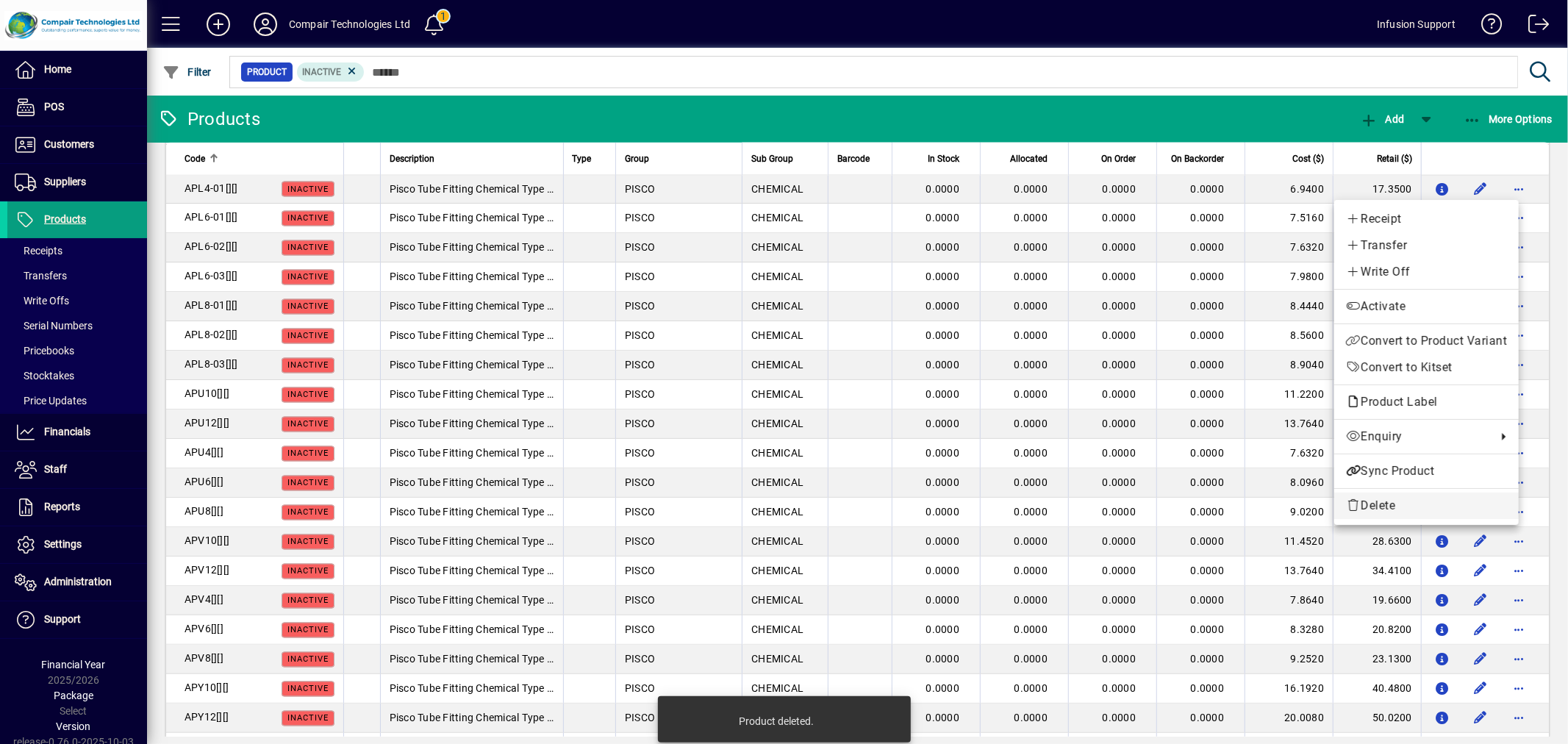
click at [1430, 502] on span "Delete" at bounding box center [1427, 506] width 161 height 18
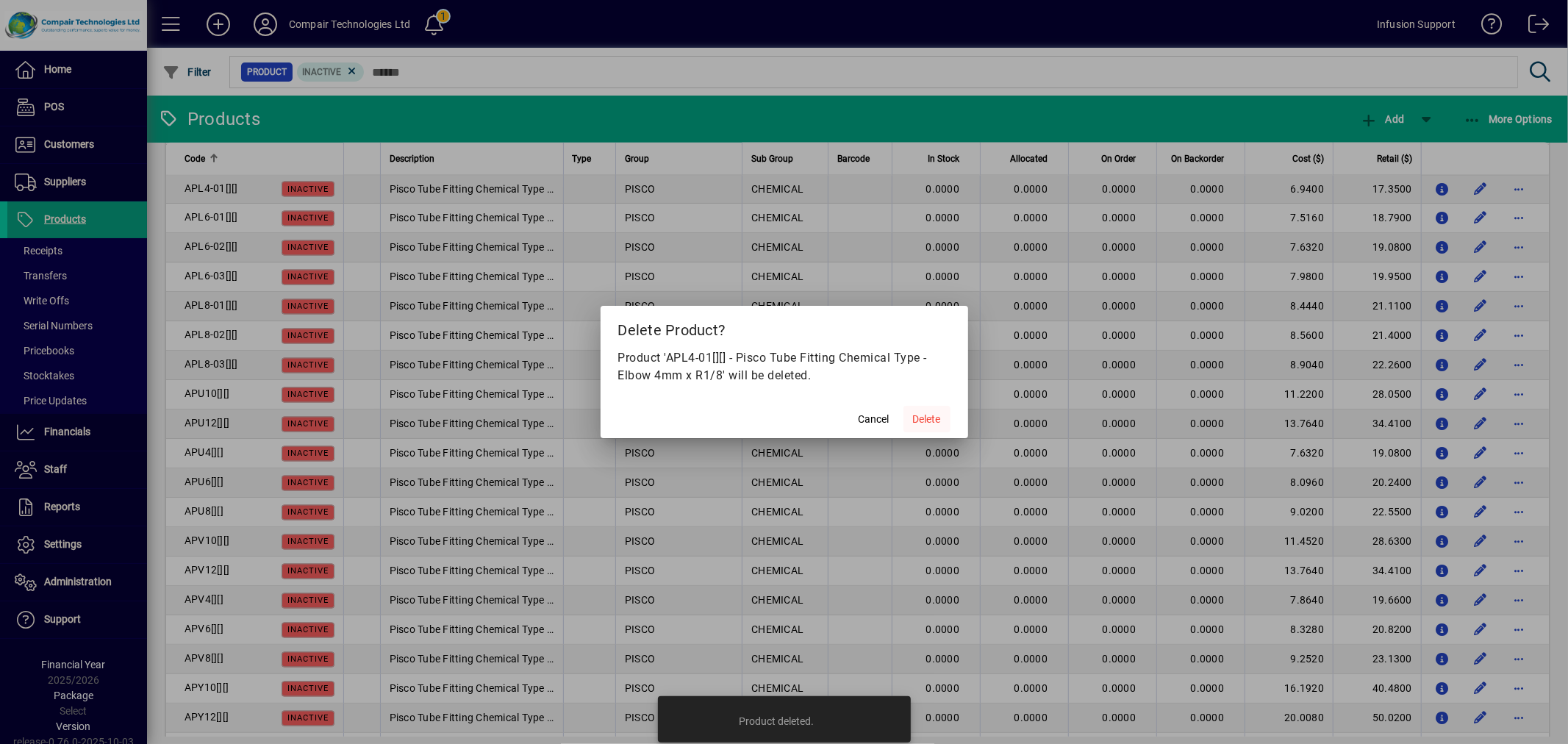
click at [935, 413] on span "Delete" at bounding box center [928, 420] width 28 height 16
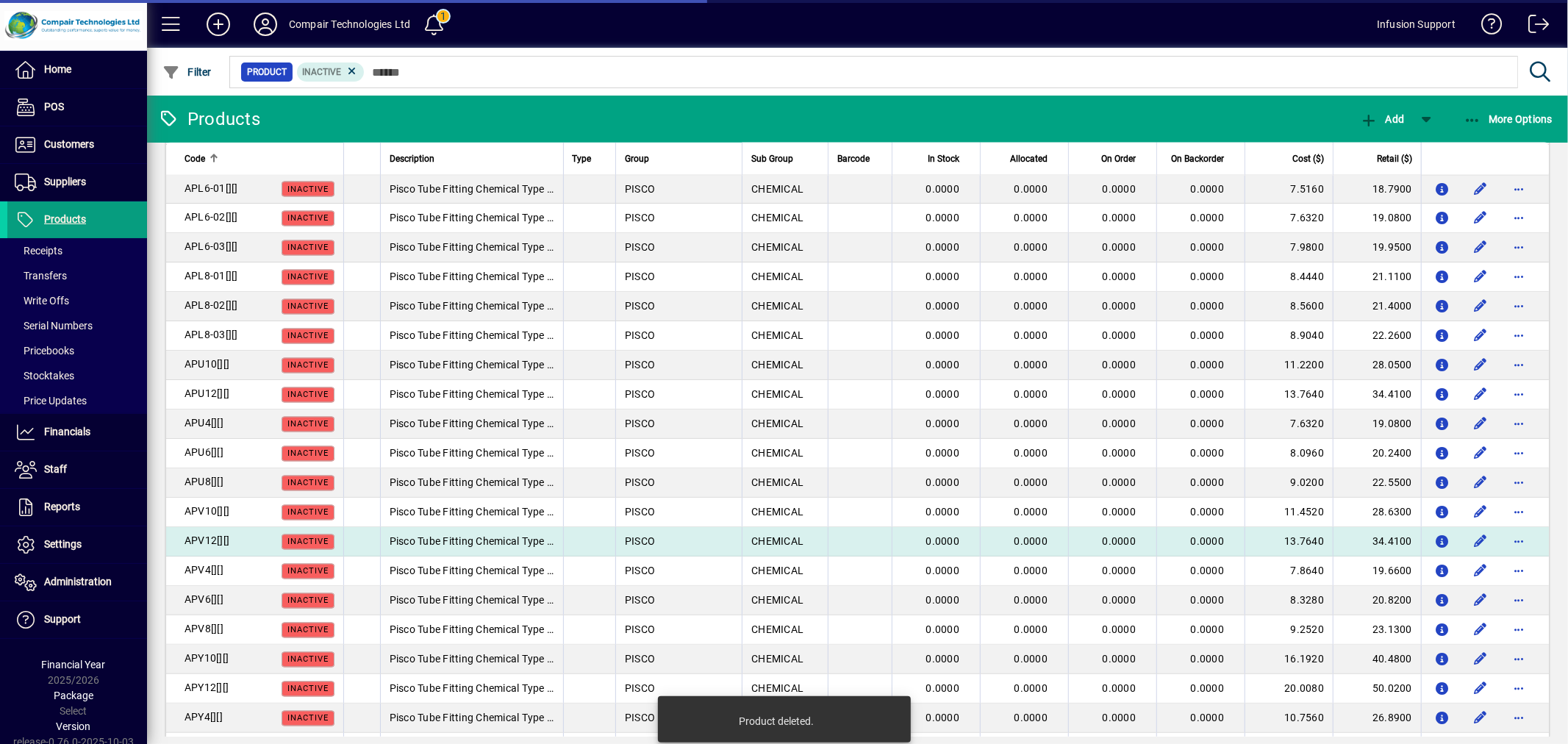
scroll to position [2458, 0]
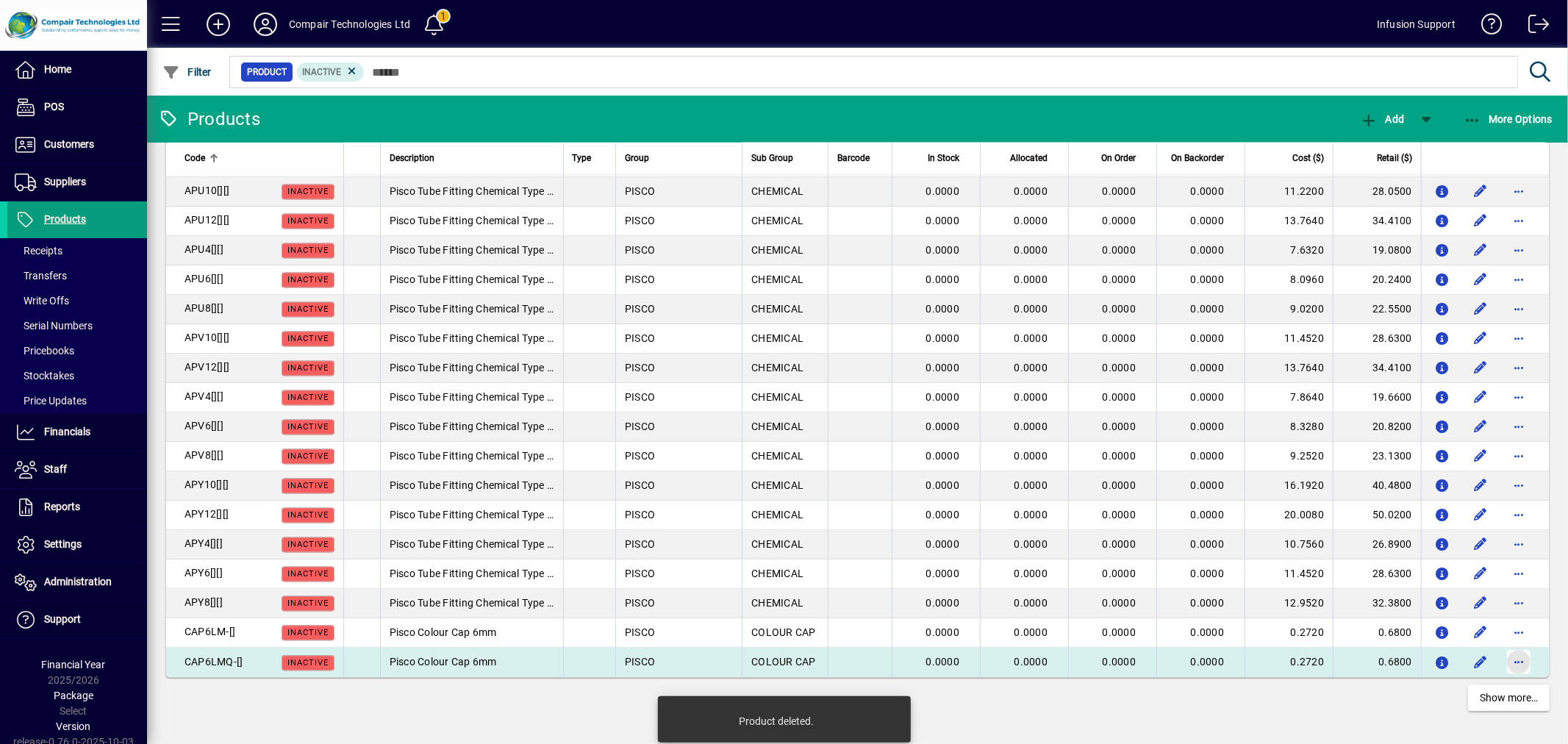
click at [1509, 663] on span "button" at bounding box center [1519, 662] width 35 height 35
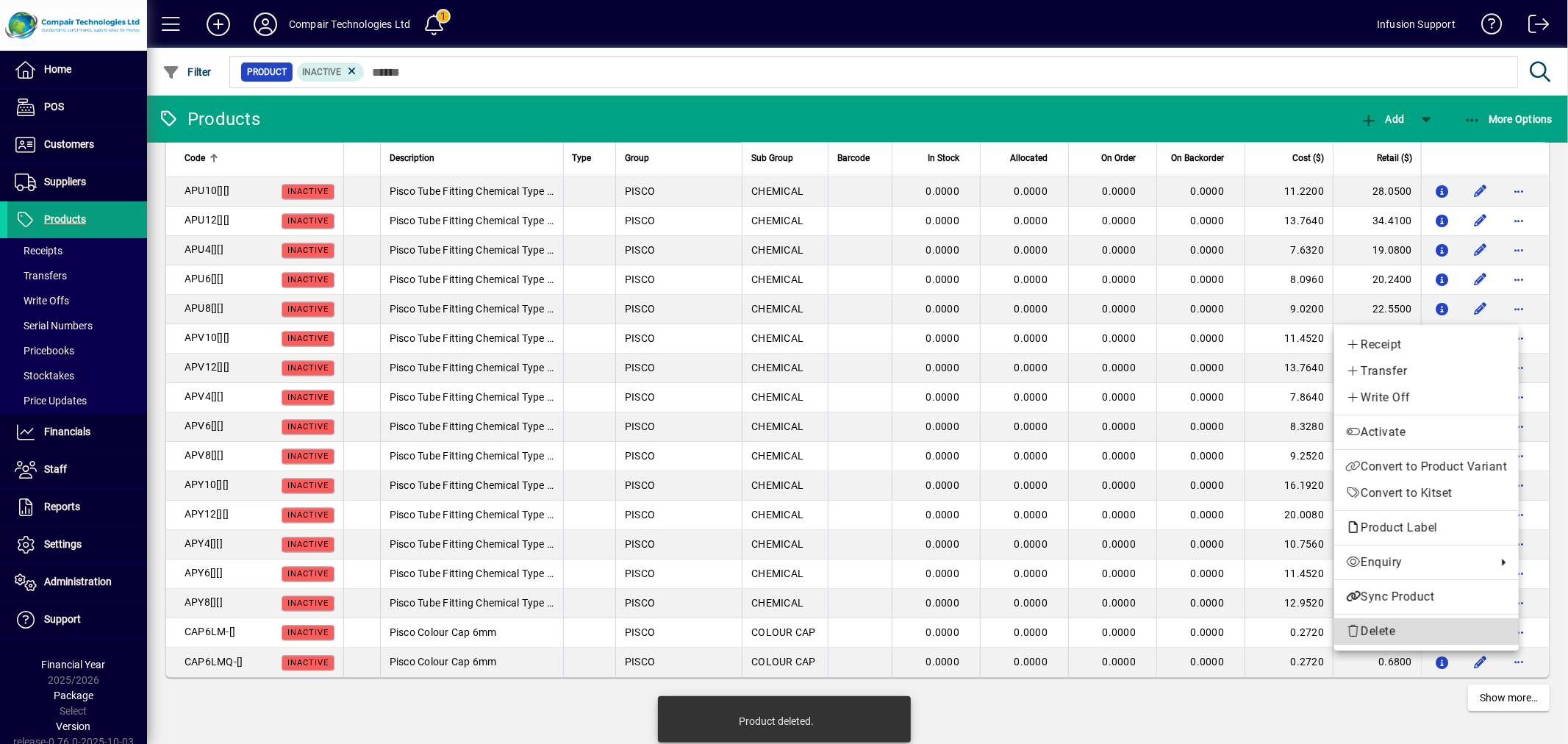
click at [1490, 623] on span "Delete" at bounding box center [1427, 631] width 161 height 18
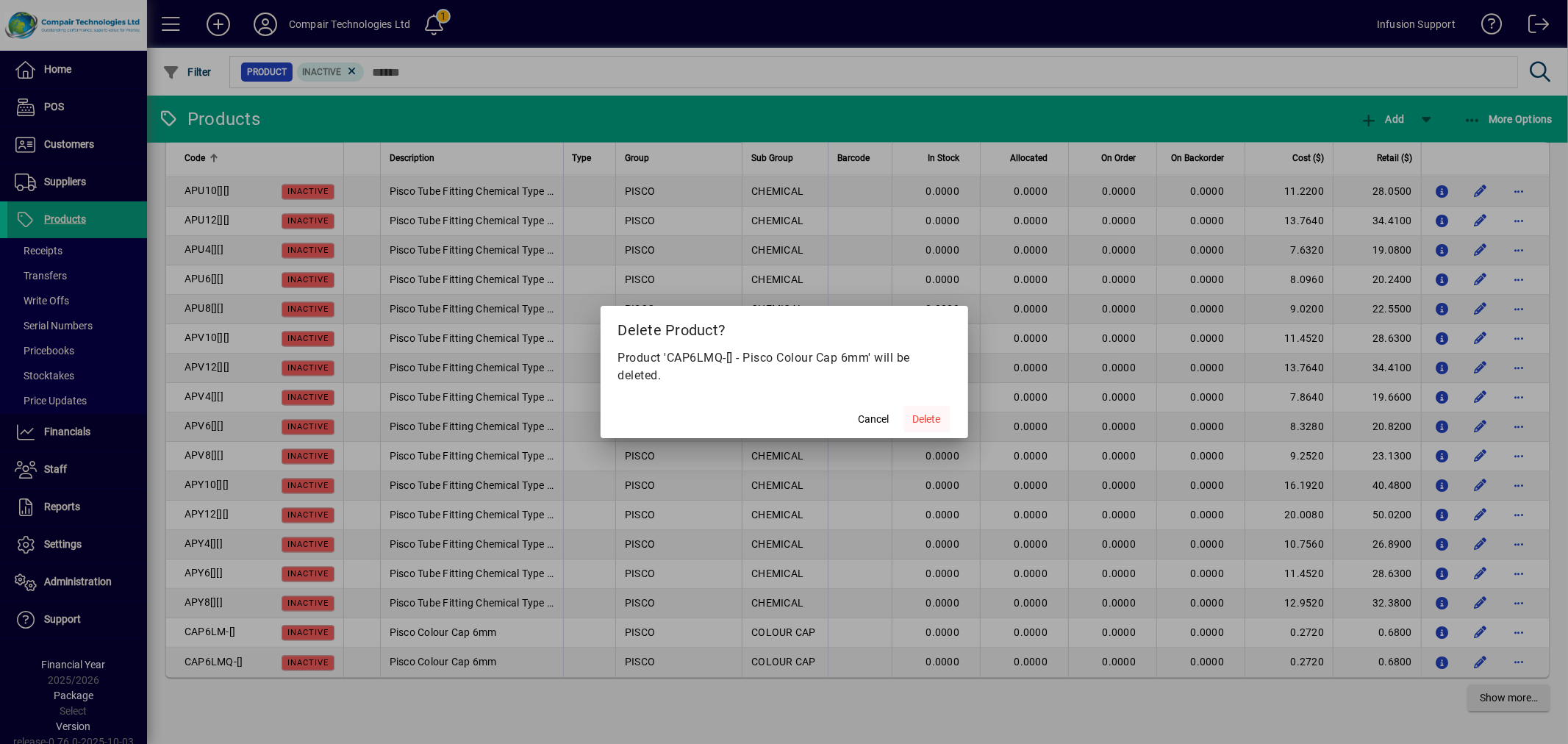
click at [925, 415] on span "Delete" at bounding box center [928, 420] width 28 height 16
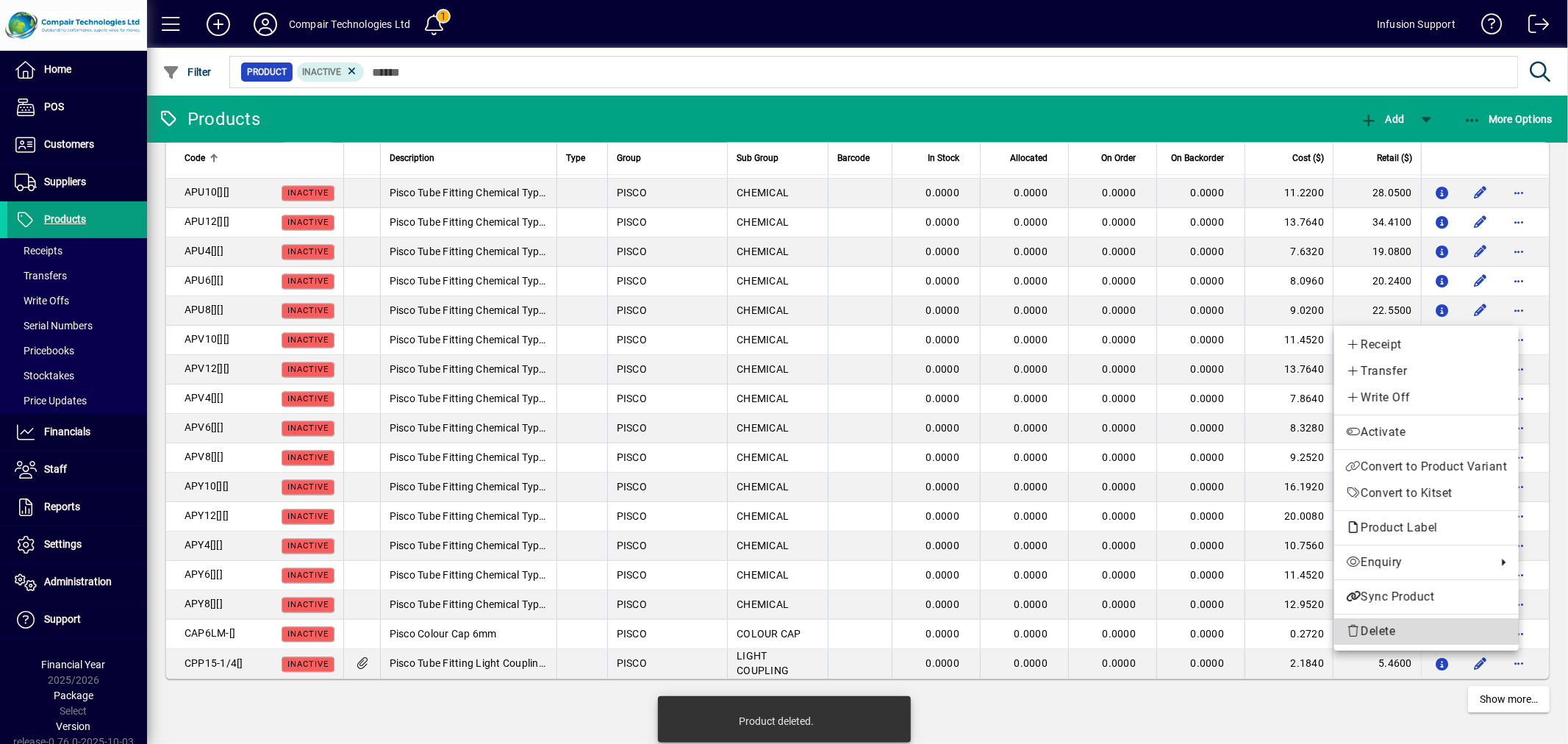
click at [1497, 635] on span "Delete" at bounding box center [1427, 631] width 161 height 18
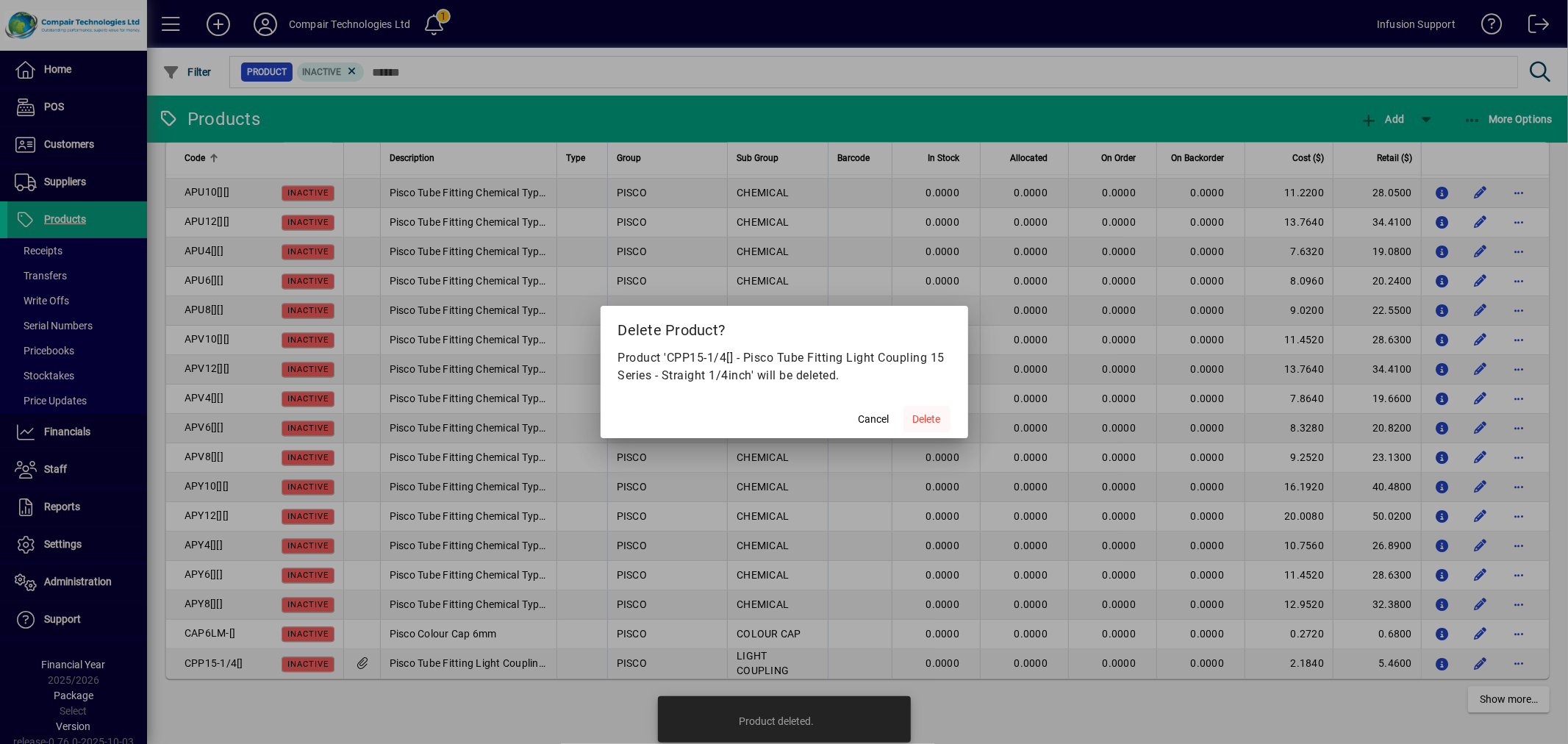
click at [929, 409] on span at bounding box center [927, 419] width 47 height 35
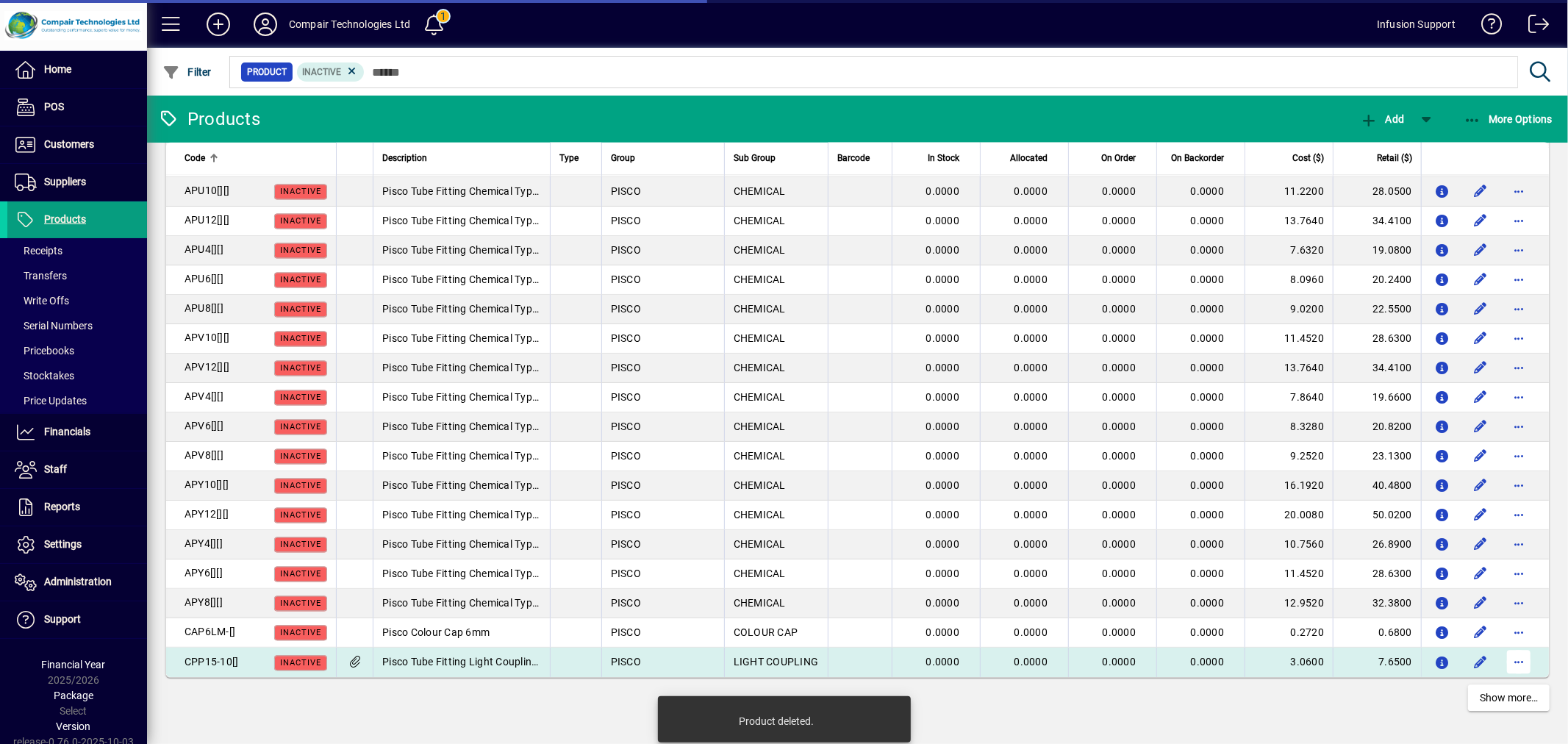
click at [1504, 658] on span "button" at bounding box center [1519, 662] width 35 height 35
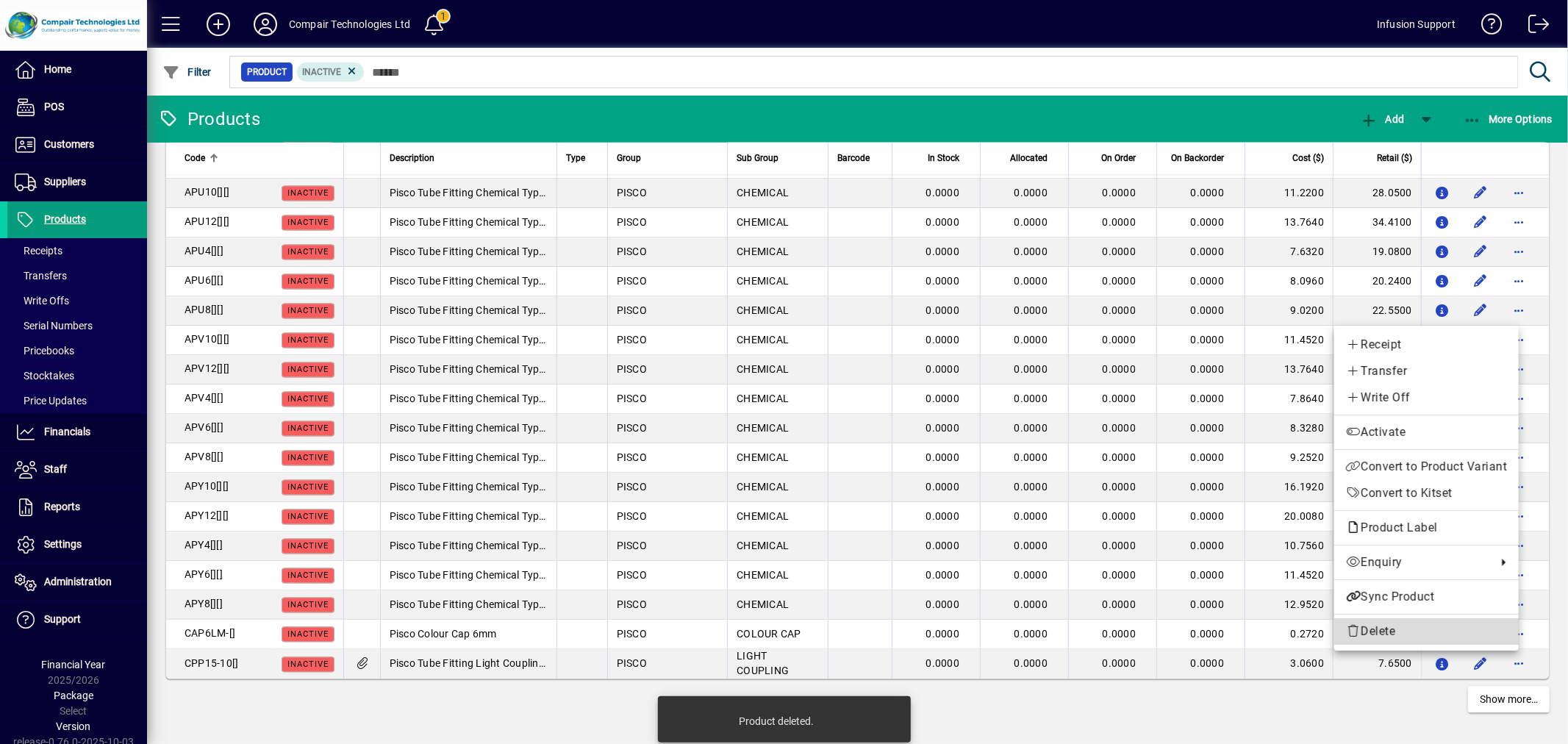
click at [1386, 626] on span "Delete" at bounding box center [1427, 631] width 161 height 18
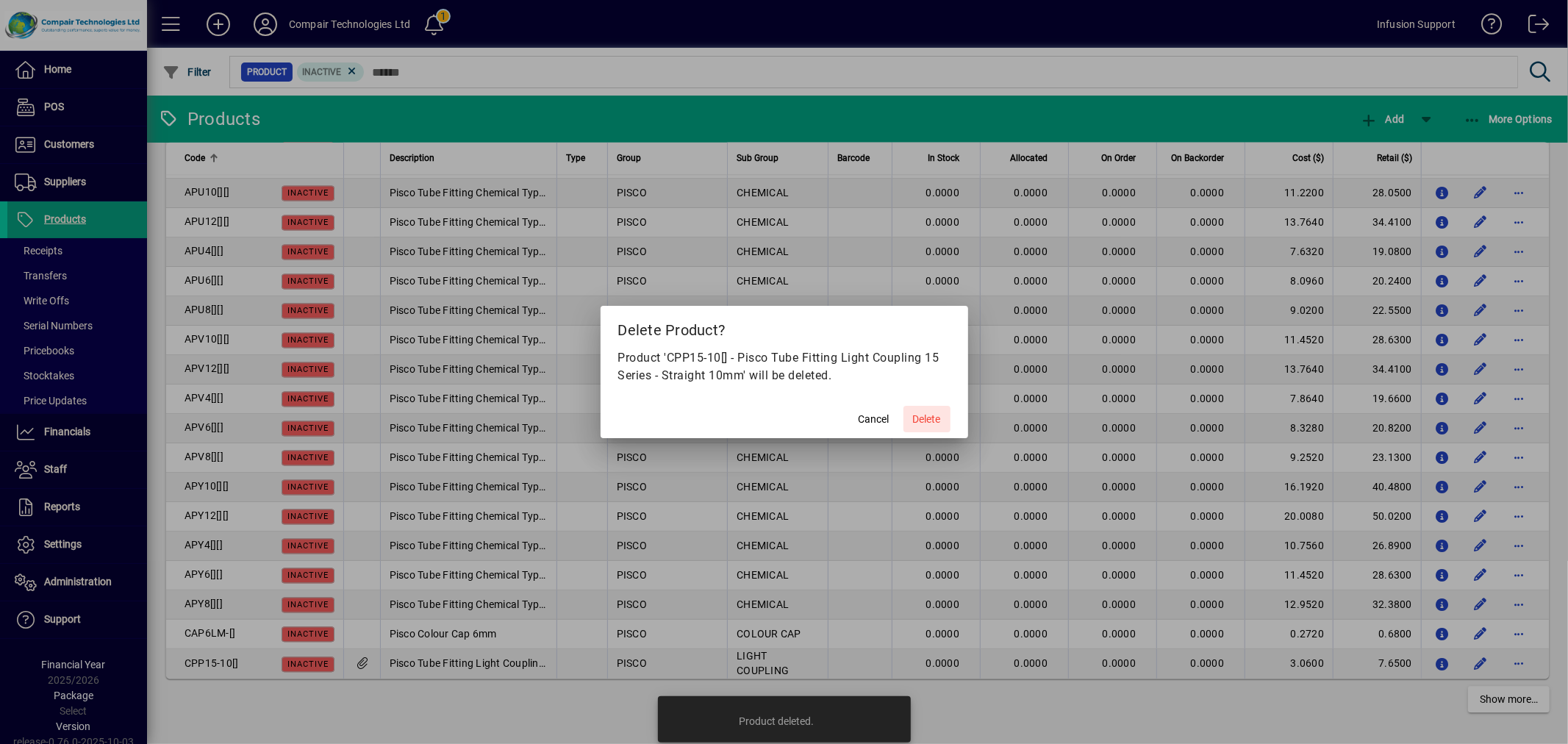
click at [918, 406] on span at bounding box center [927, 419] width 47 height 35
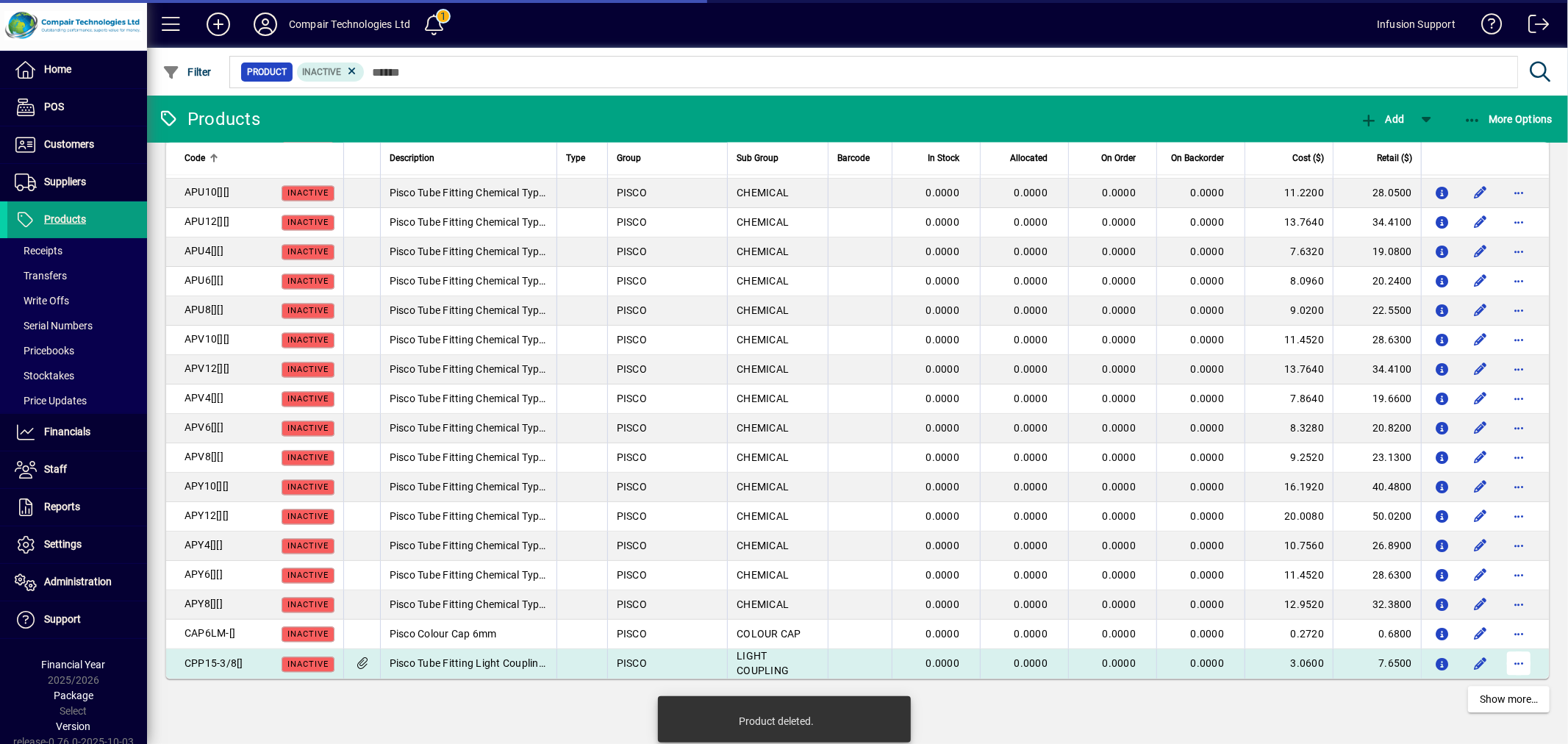
click at [1506, 655] on span "button" at bounding box center [1519, 664] width 35 height 35
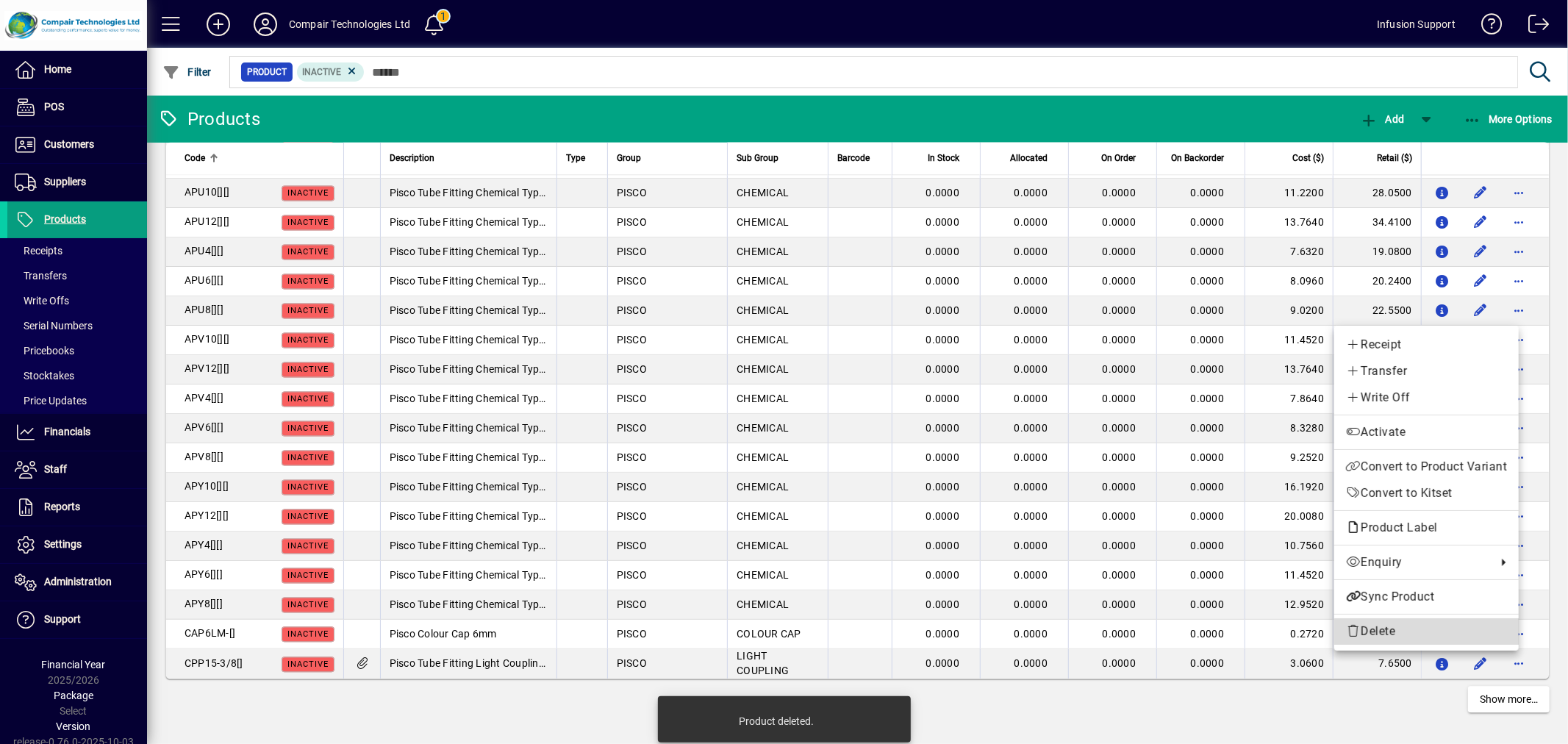
click at [1450, 633] on span "Delete" at bounding box center [1427, 631] width 161 height 18
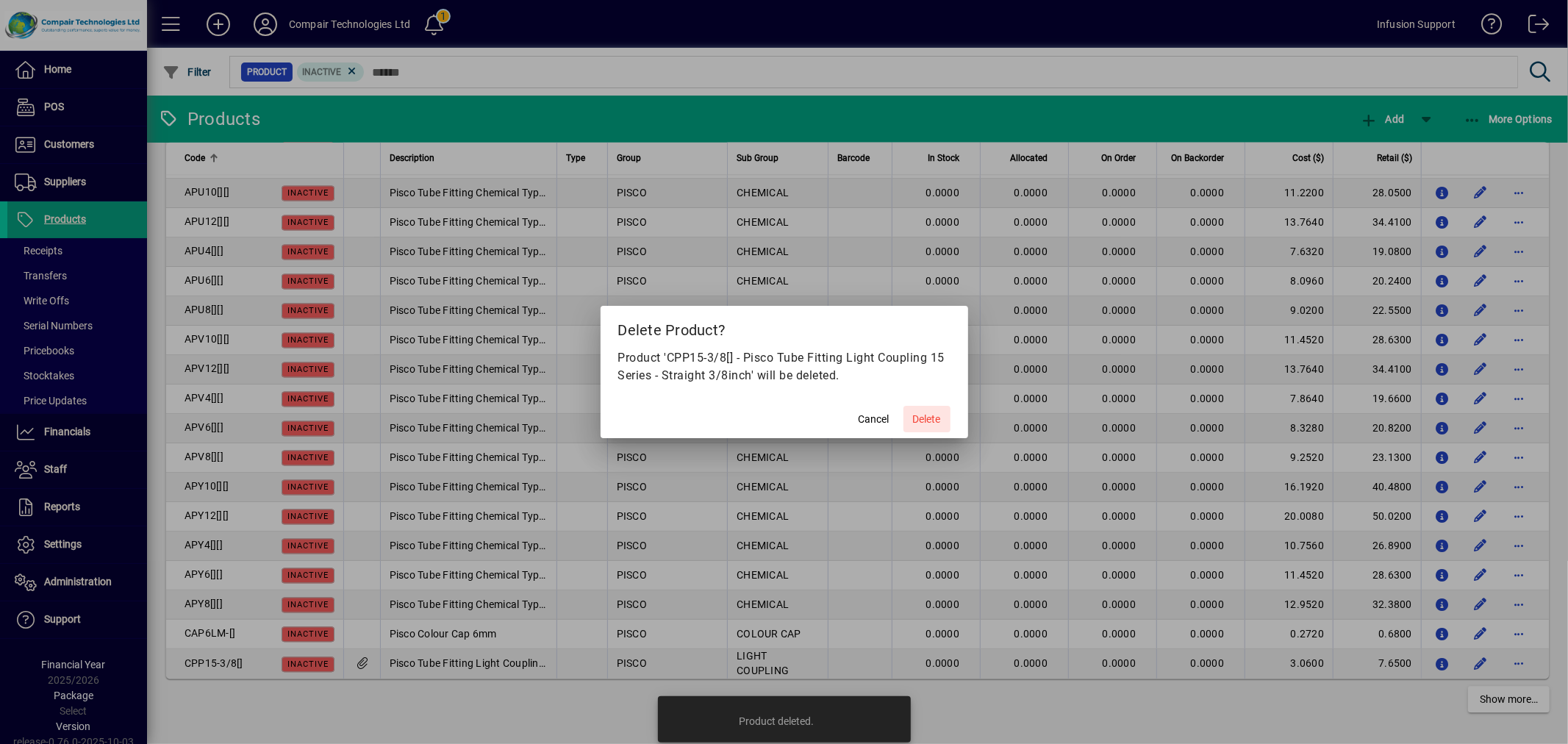
click at [922, 413] on span "Delete" at bounding box center [928, 420] width 28 height 16
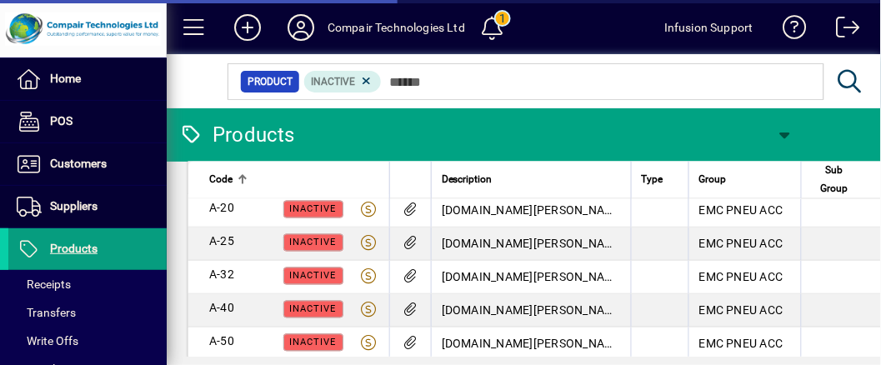
scroll to position [722, 0]
